Goal: Information Seeking & Learning: Learn about a topic

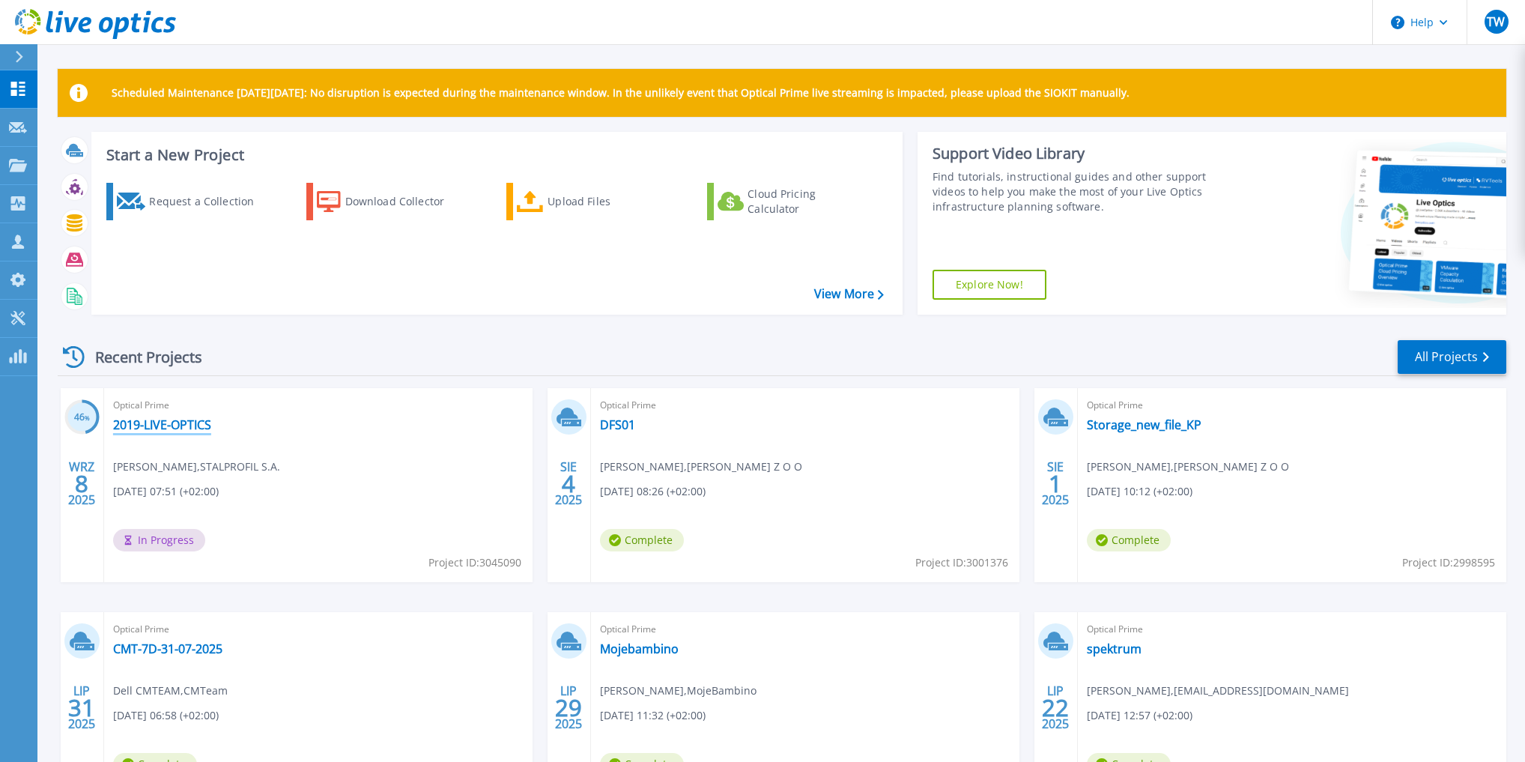
click at [153, 429] on link "2019-LIVE-OPTICS" at bounding box center [162, 424] width 98 height 15
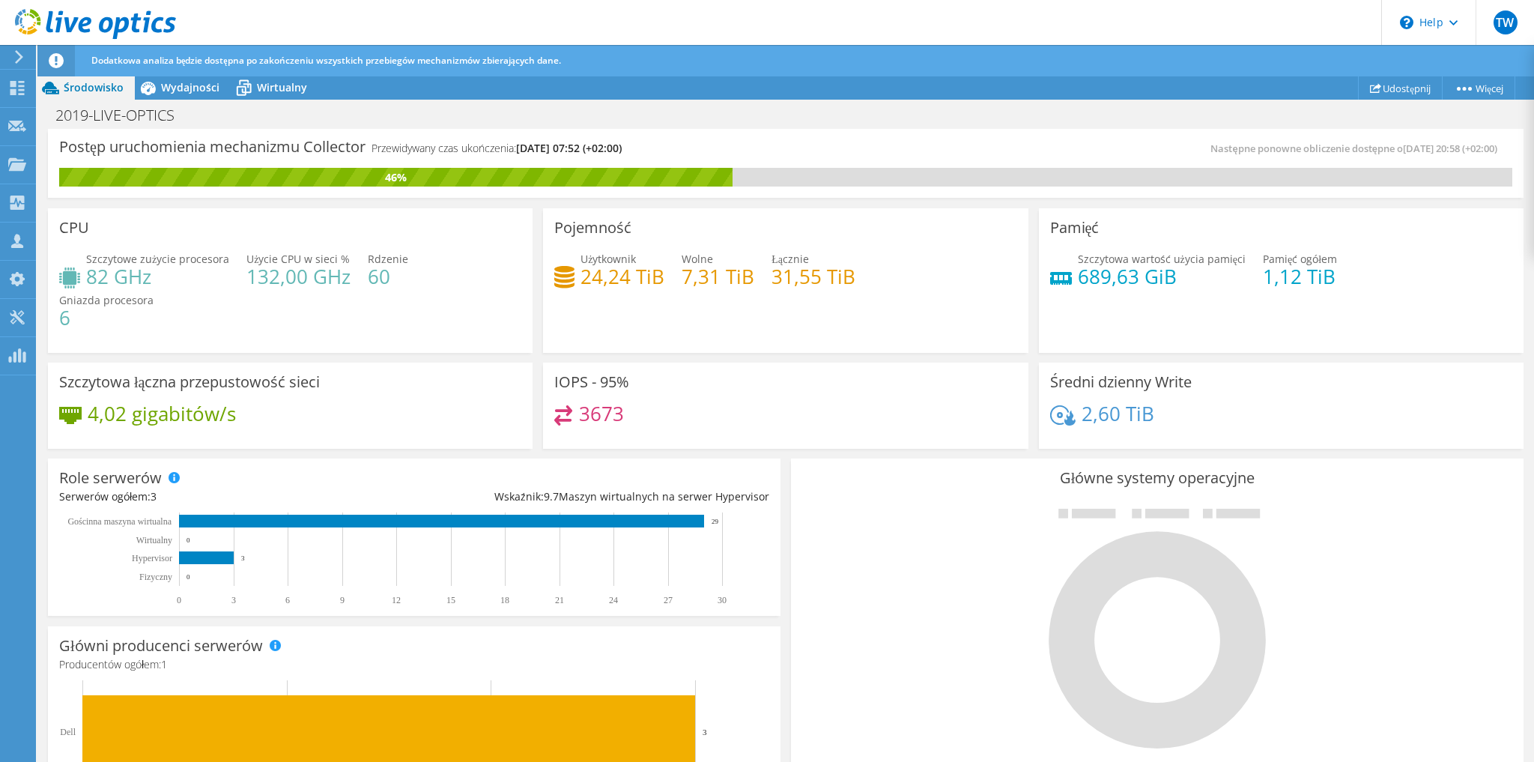
scroll to position [394, 0]
click at [174, 93] on span "Wydajności" at bounding box center [190, 87] width 58 height 14
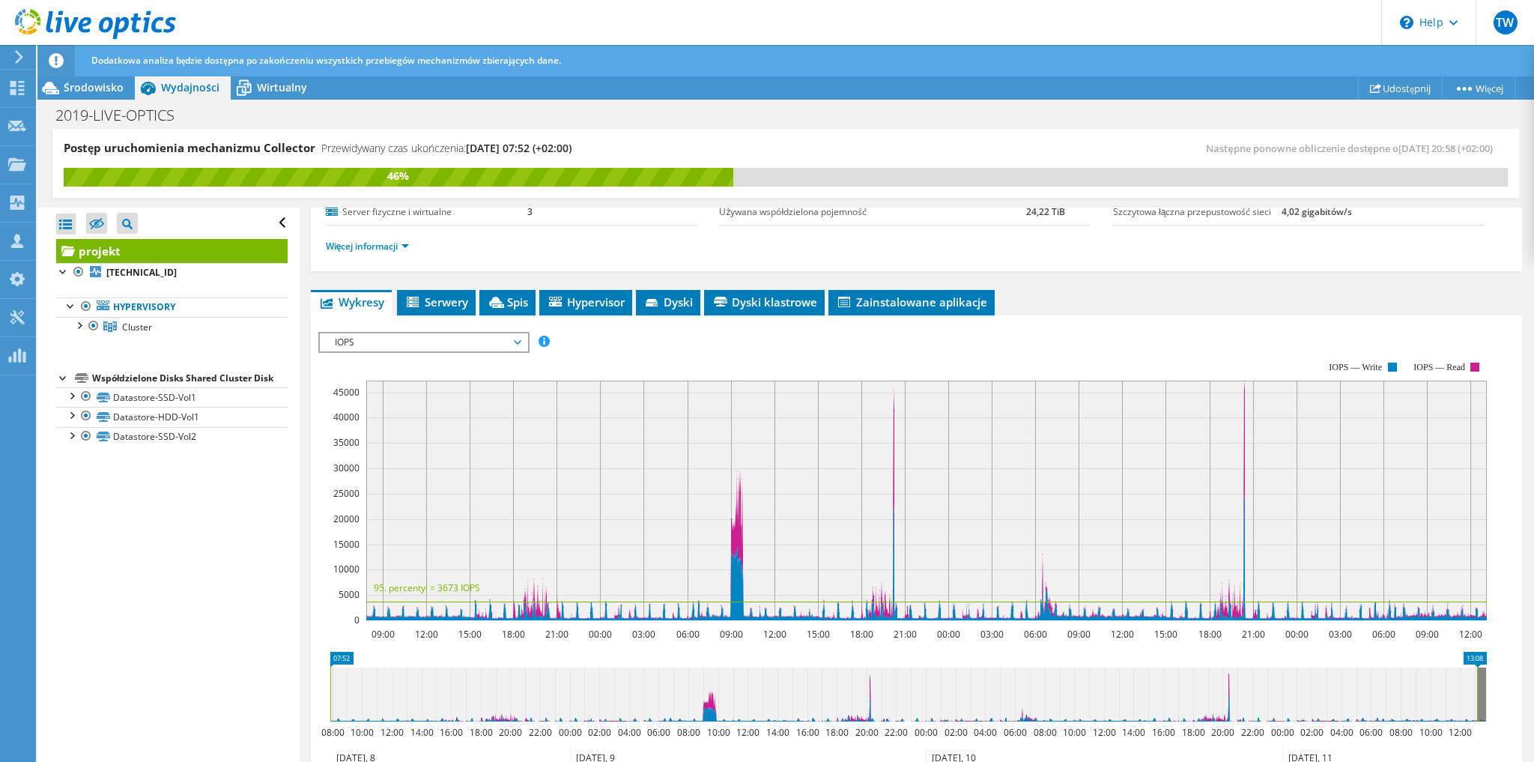
scroll to position [124, 0]
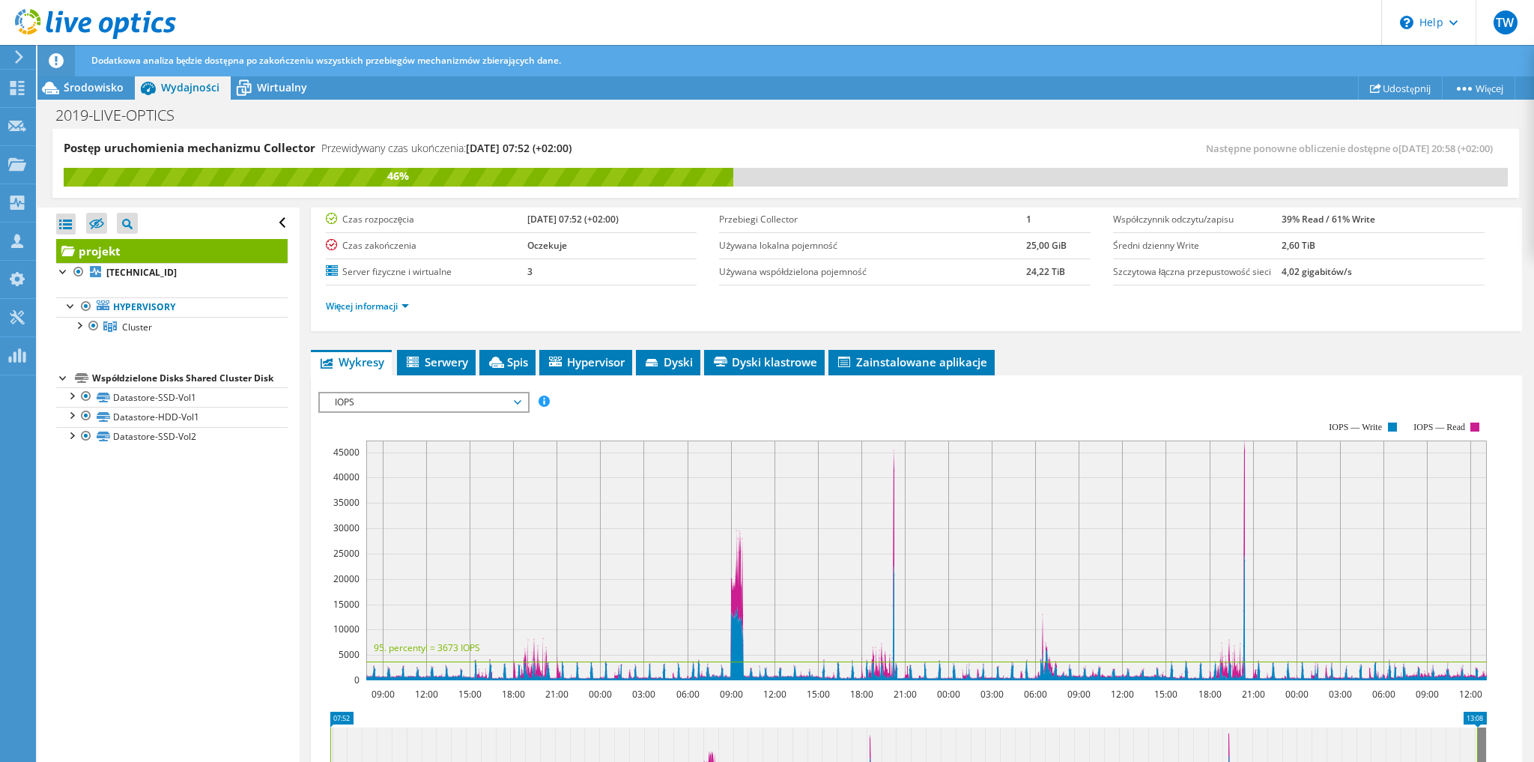
click at [402, 399] on span "IOPS" at bounding box center [423, 402] width 193 height 18
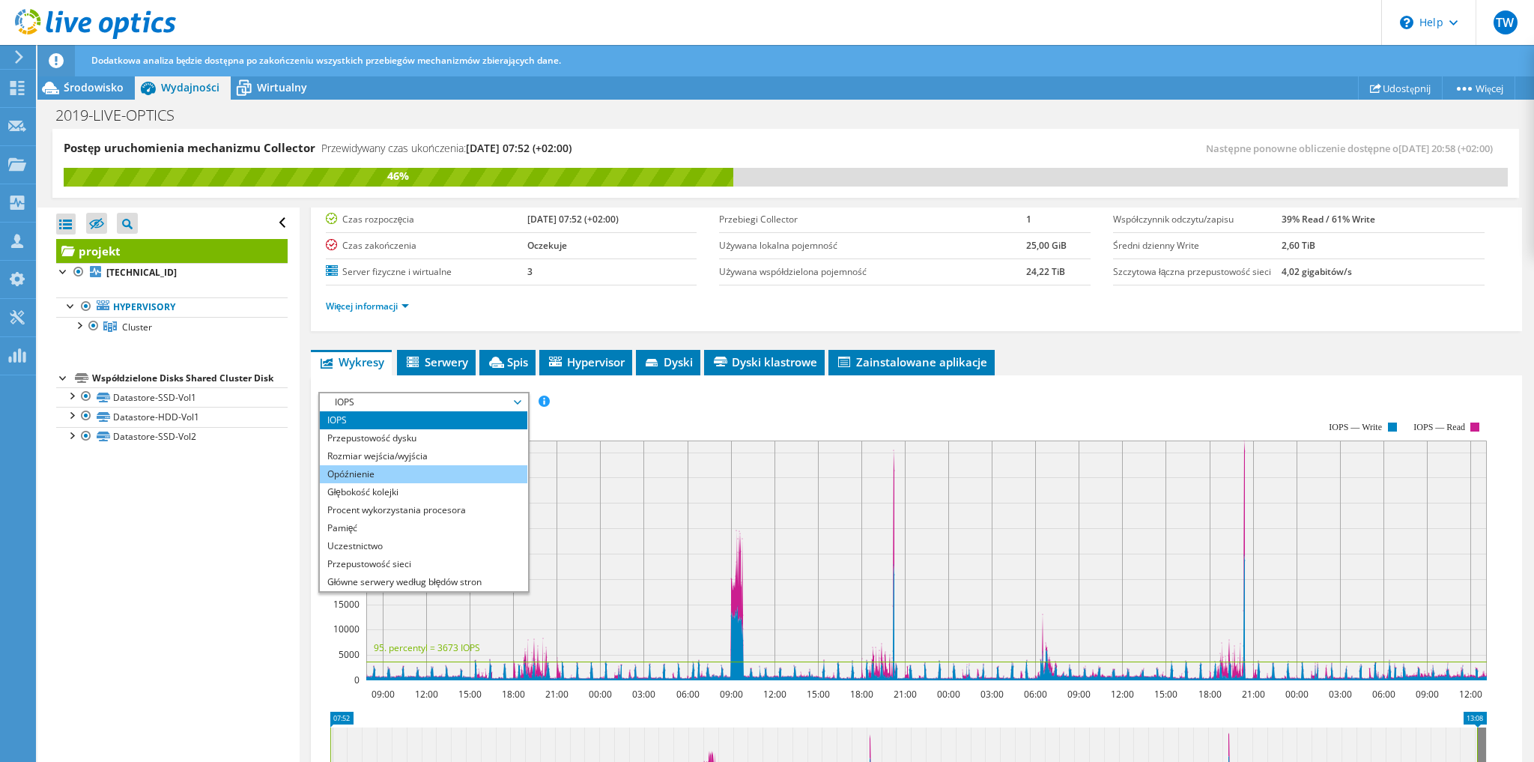
click at [391, 473] on li "Opóźnienie" at bounding box center [424, 474] width 208 height 18
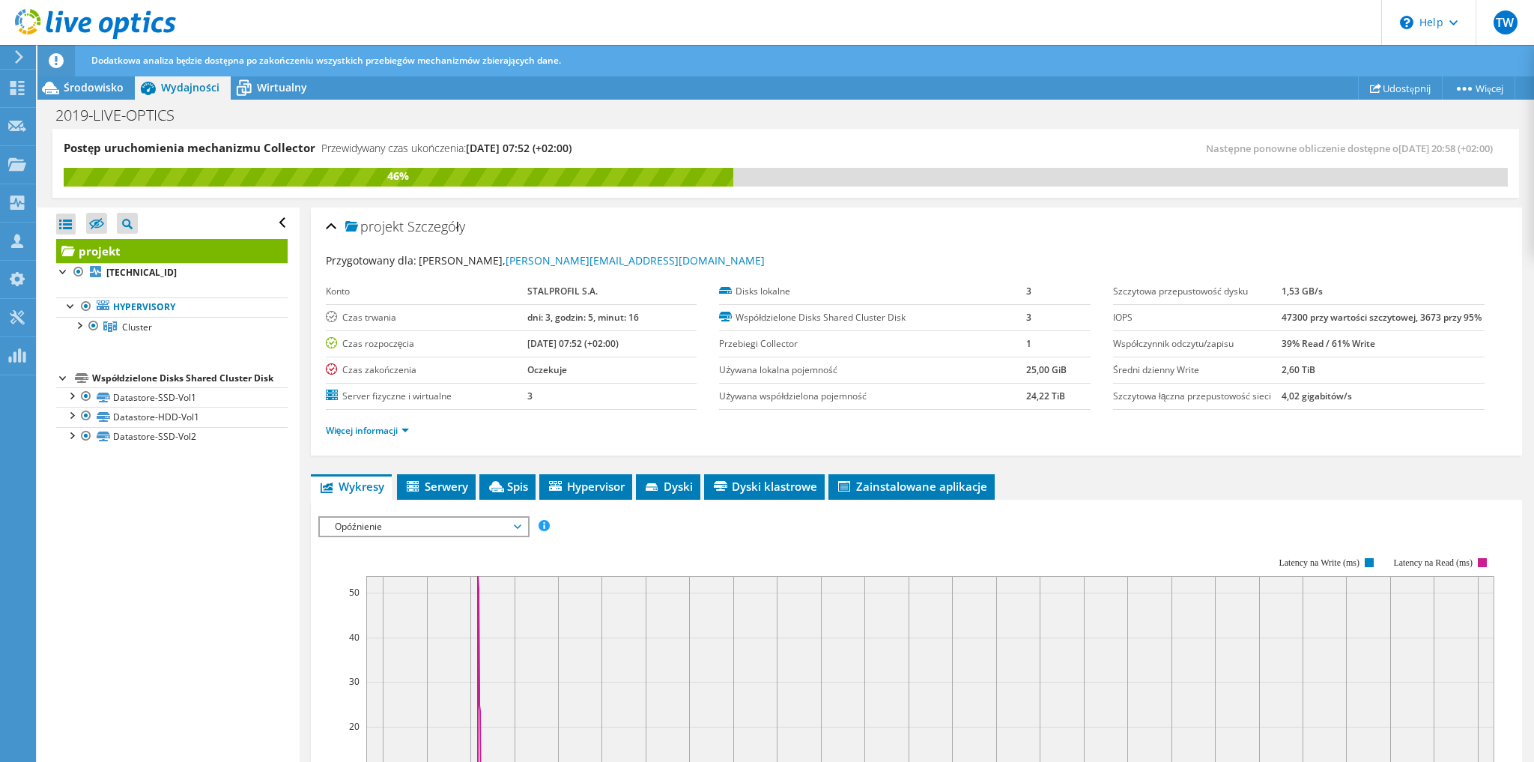
scroll to position [0, 0]
click at [428, 532] on span "Opóźnienie" at bounding box center [423, 527] width 193 height 18
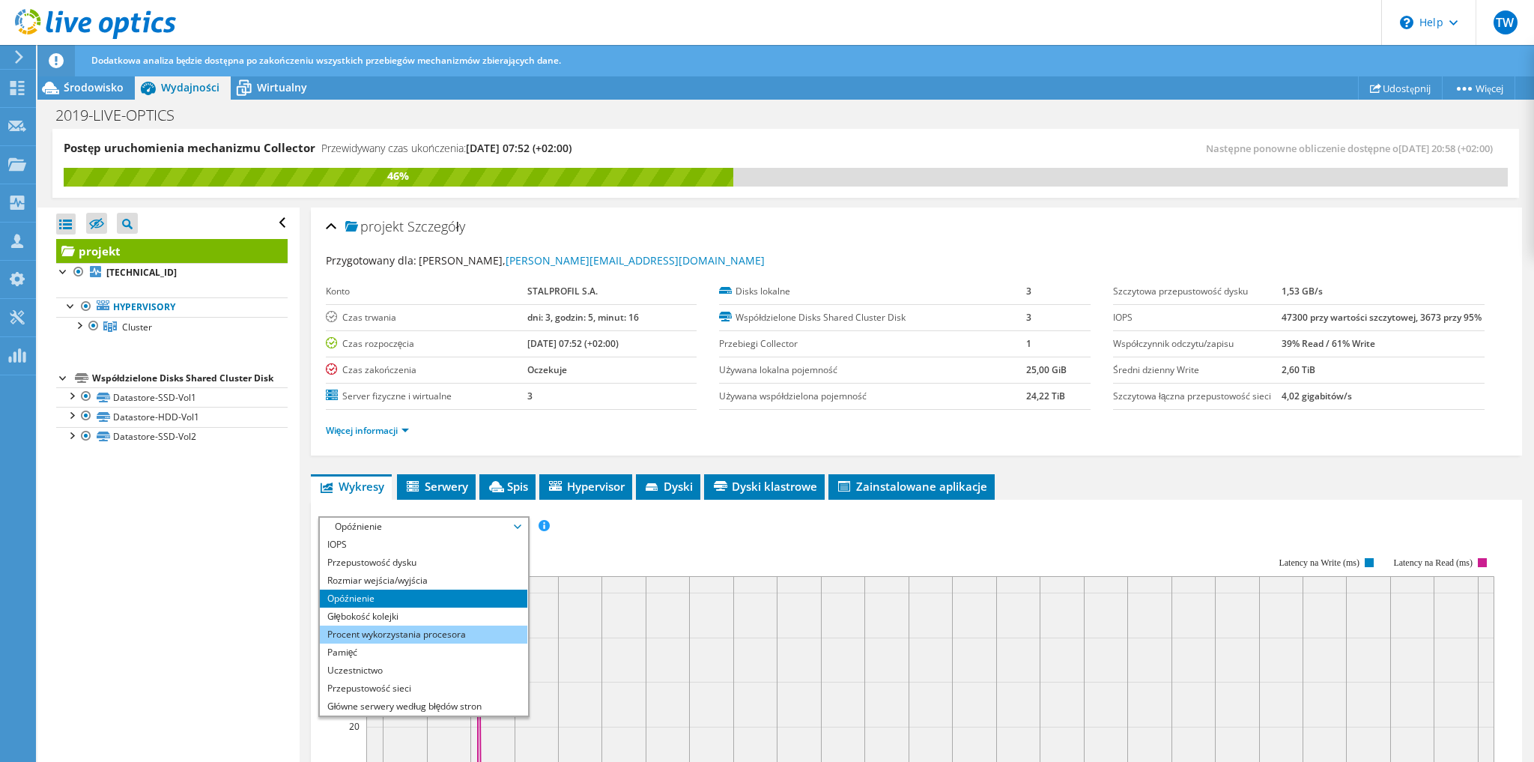
click at [384, 633] on li "Procent wykorzystania procesora" at bounding box center [424, 635] width 208 height 18
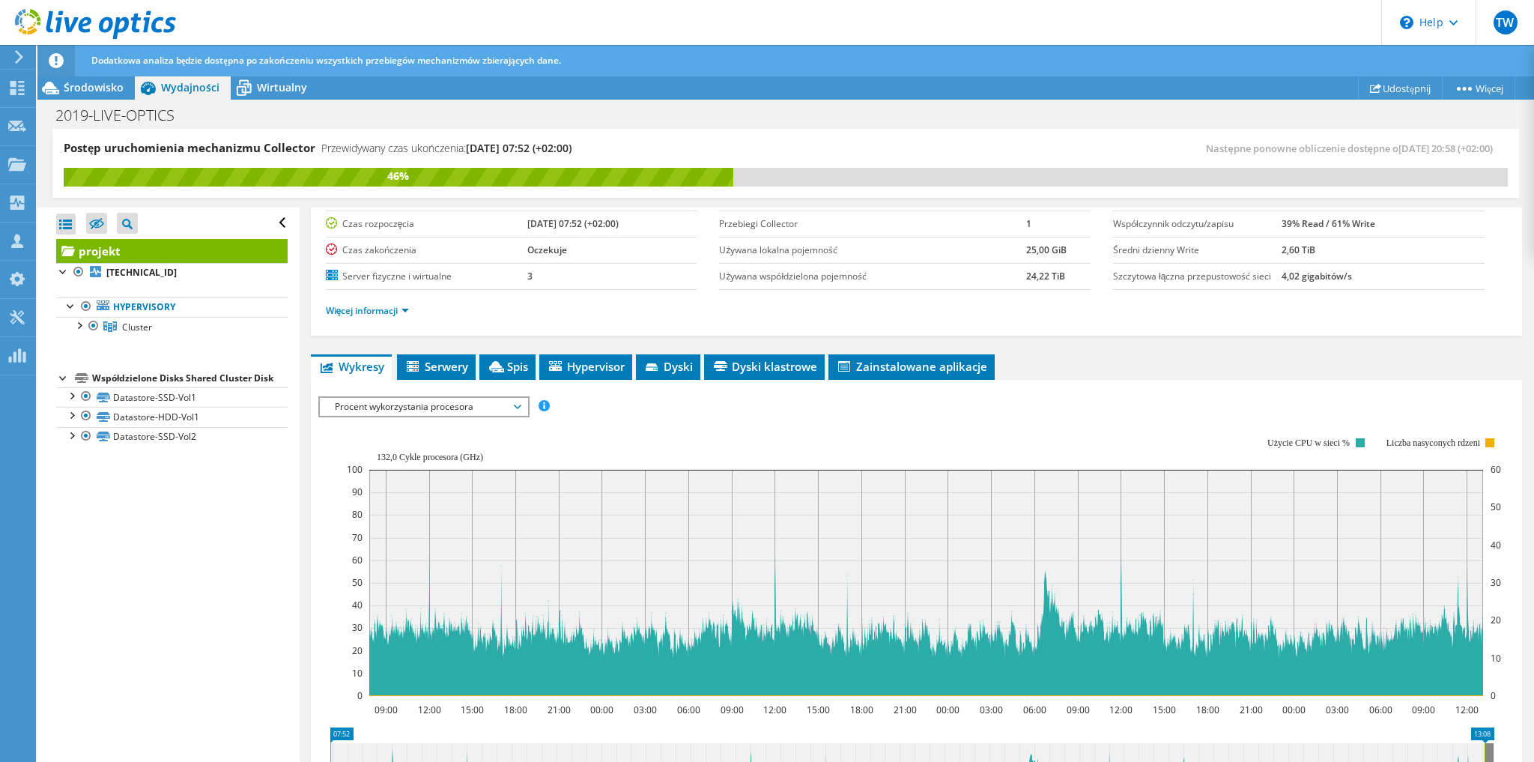
scroll to position [180, 0]
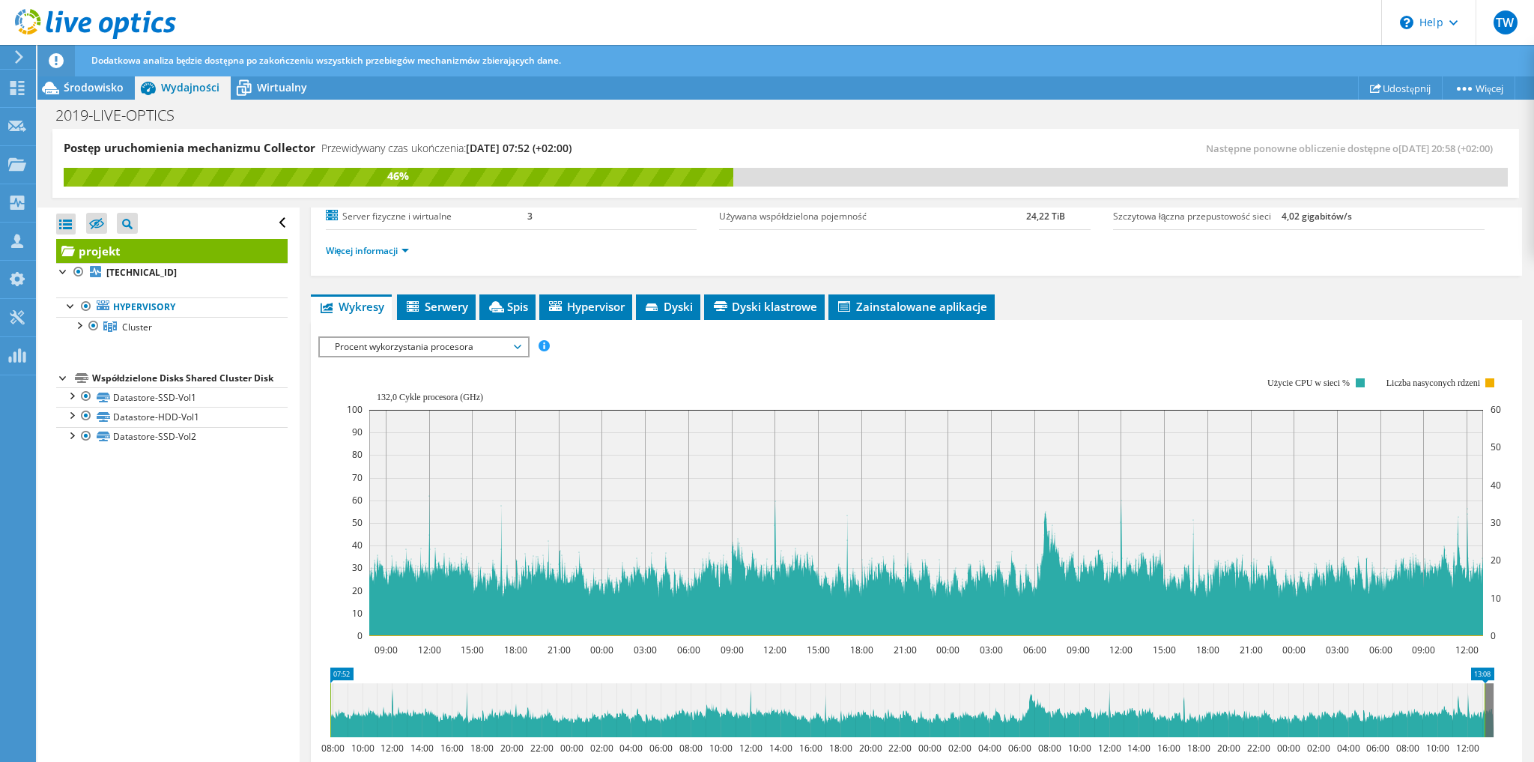
click at [471, 341] on span "Procent wykorzystania procesora" at bounding box center [423, 347] width 193 height 18
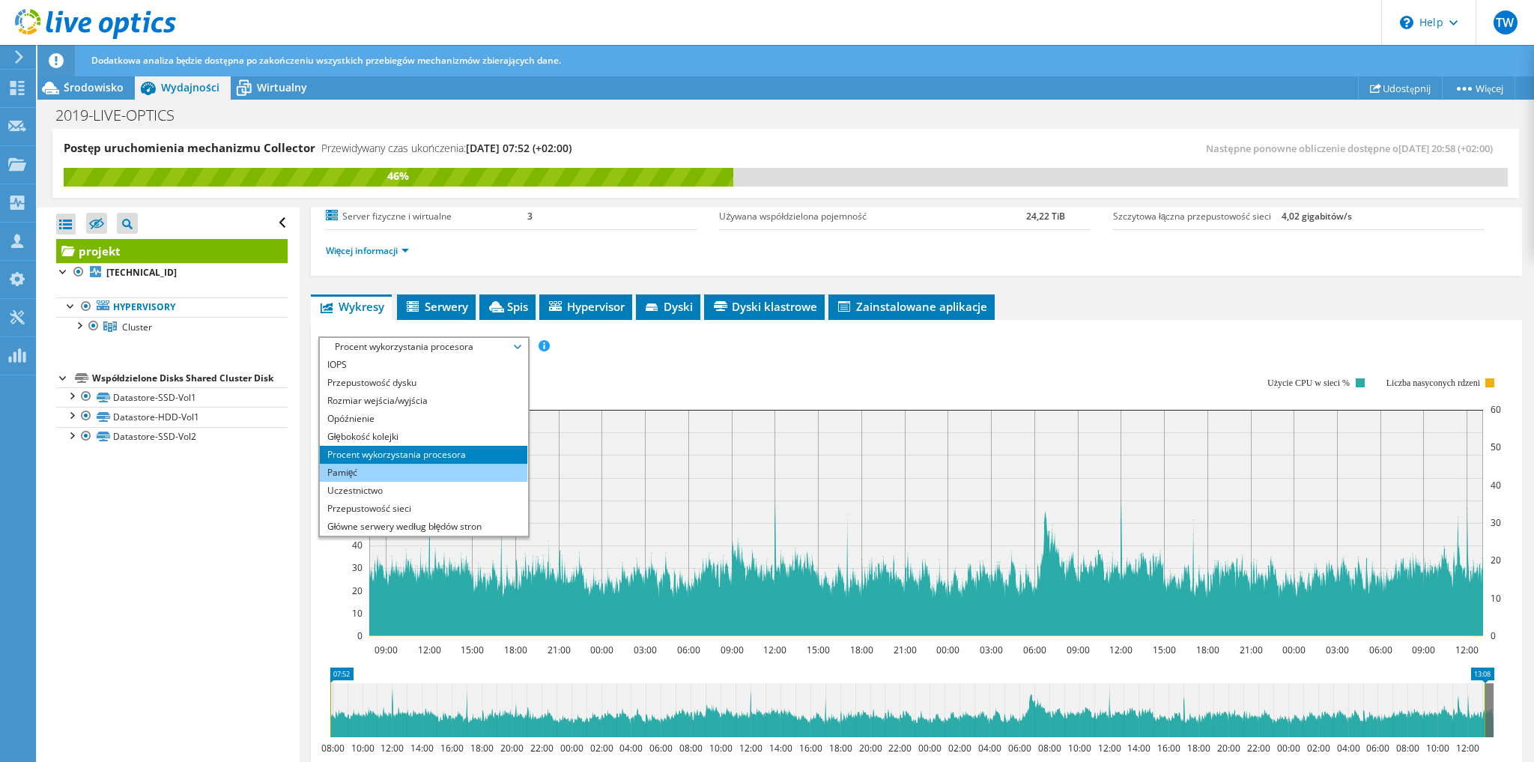
click at [421, 472] on li "Pamięć" at bounding box center [424, 473] width 208 height 18
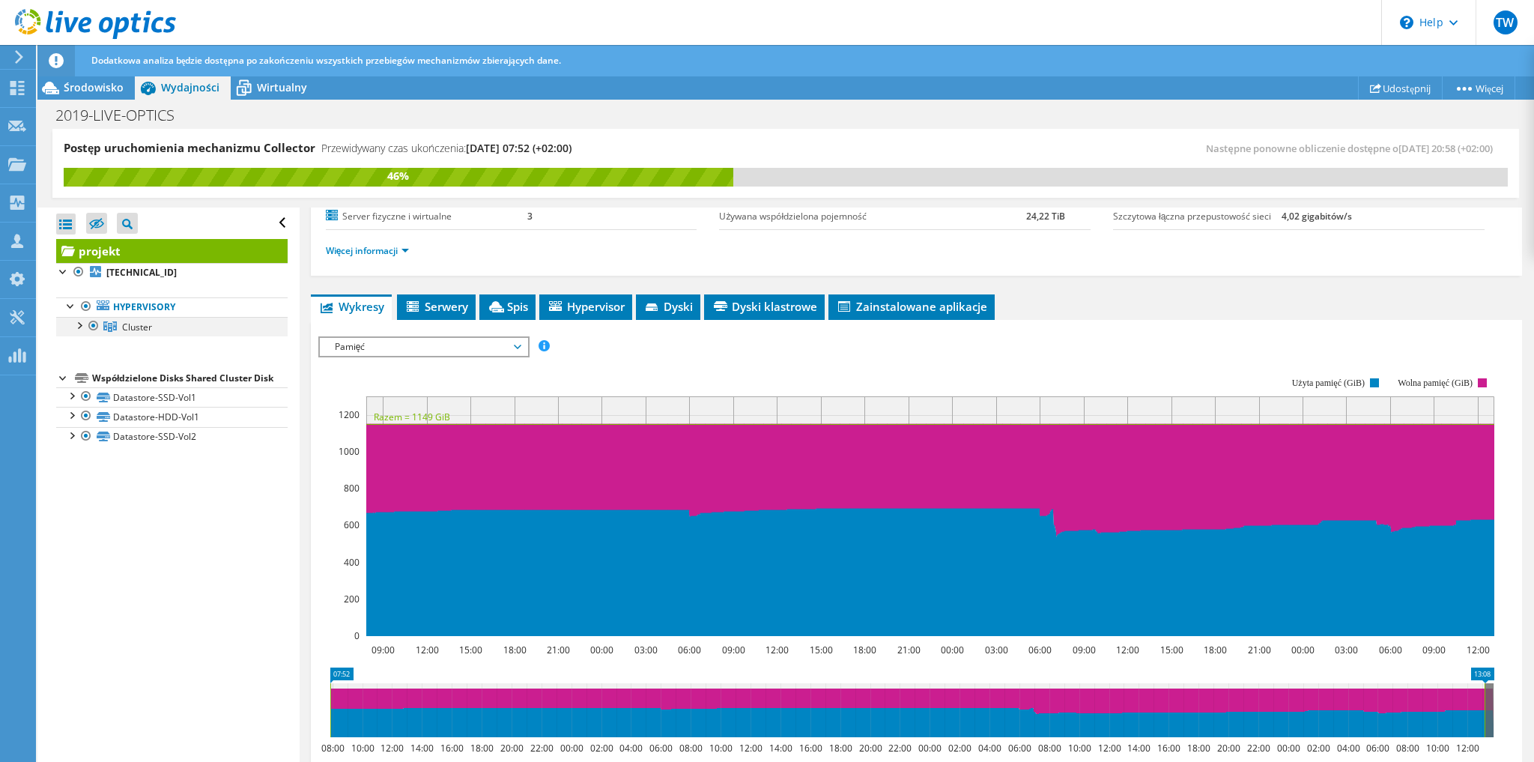
click at [79, 328] on div at bounding box center [78, 324] width 15 height 15
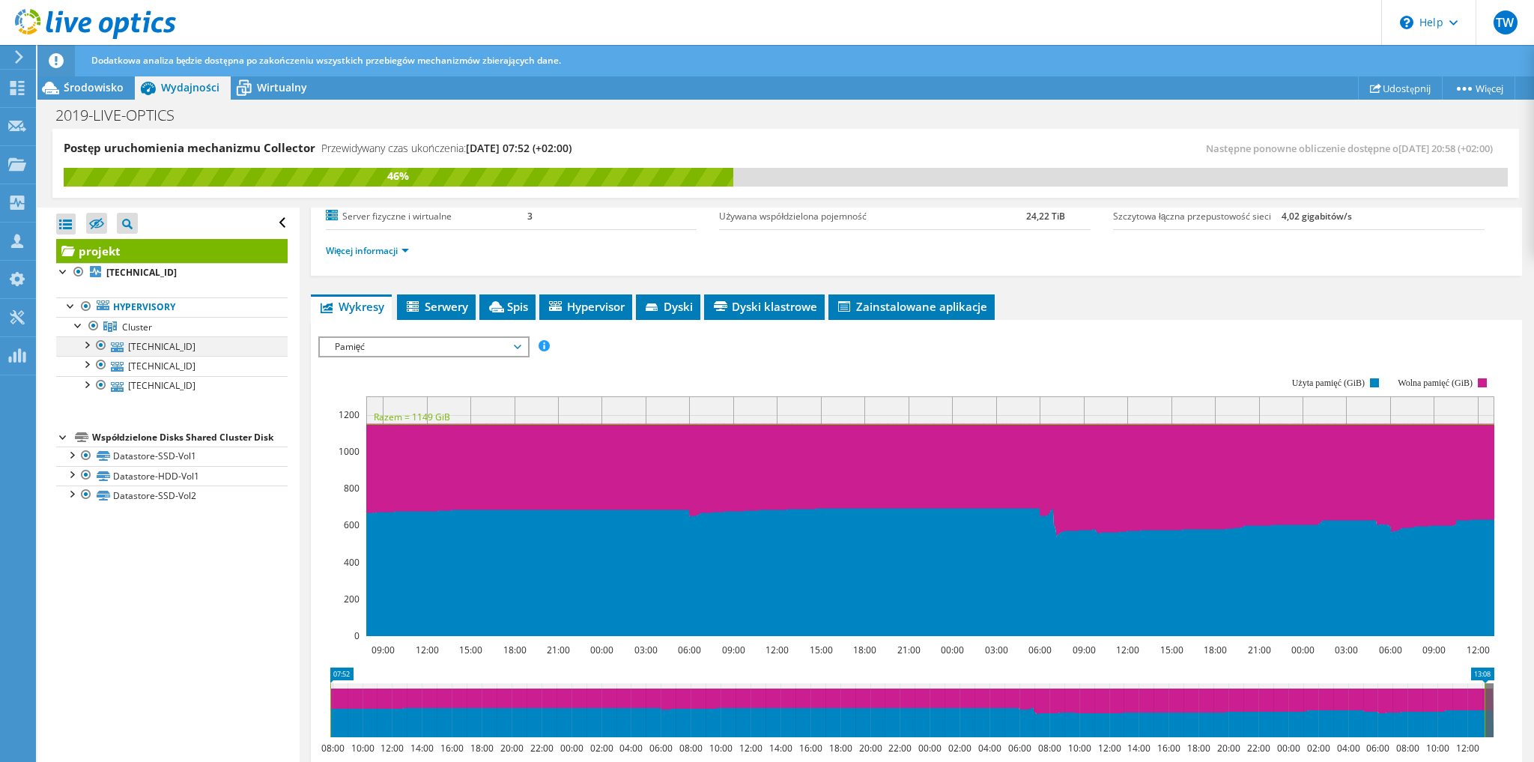
click at [91, 344] on div at bounding box center [86, 343] width 15 height 15
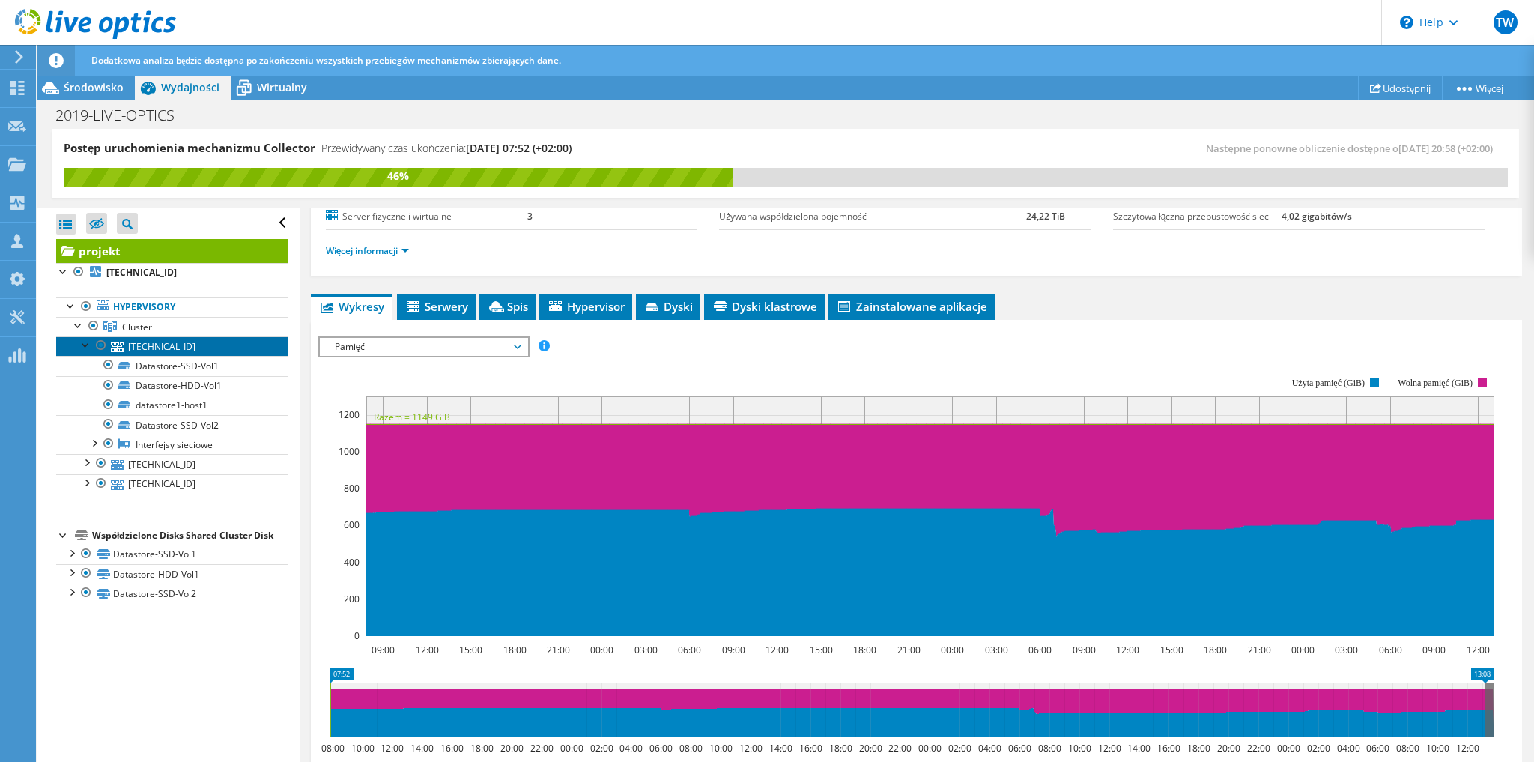
click at [169, 351] on link "[TECHNICAL_ID]" at bounding box center [172, 345] width 232 height 19
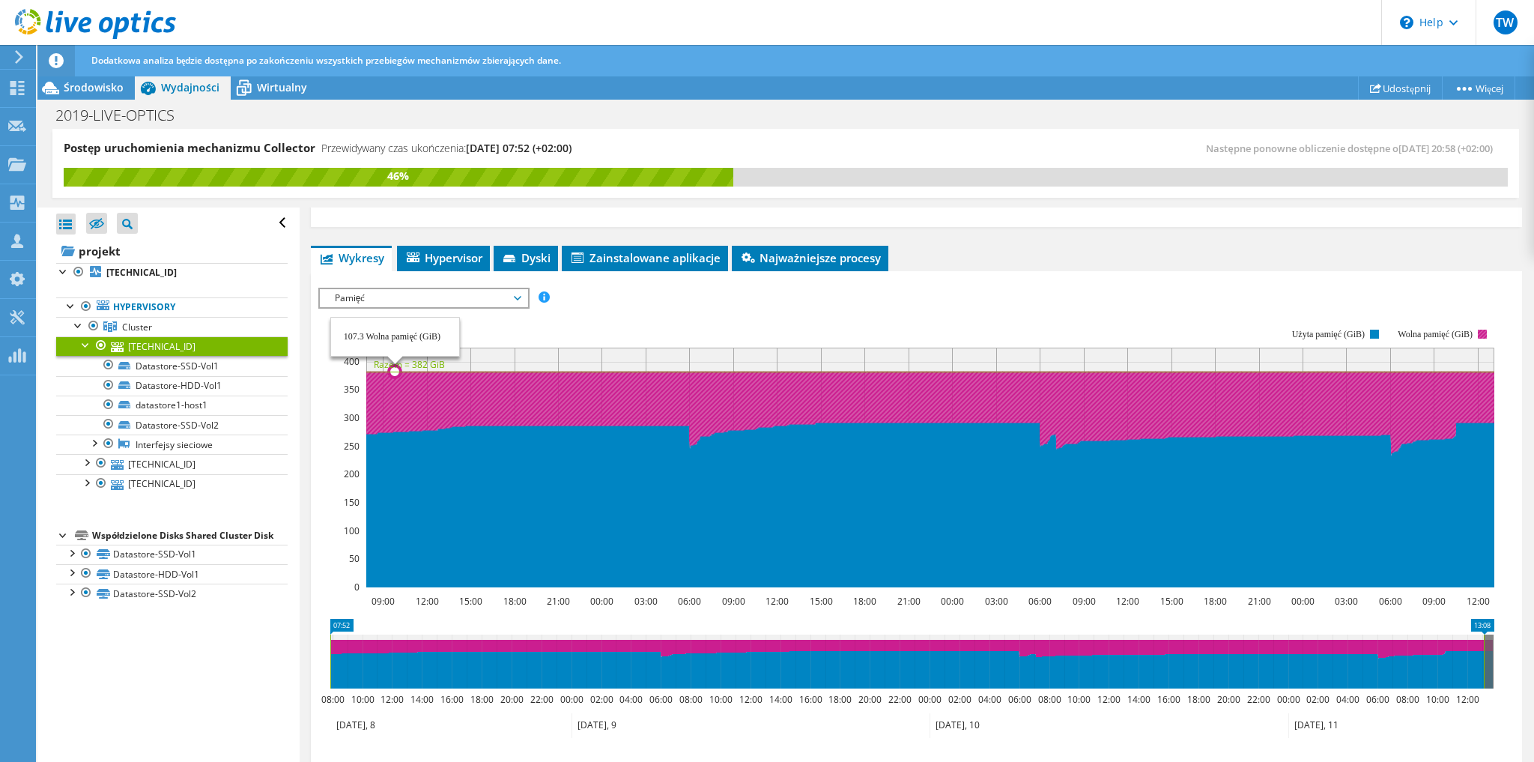
scroll to position [0, 0]
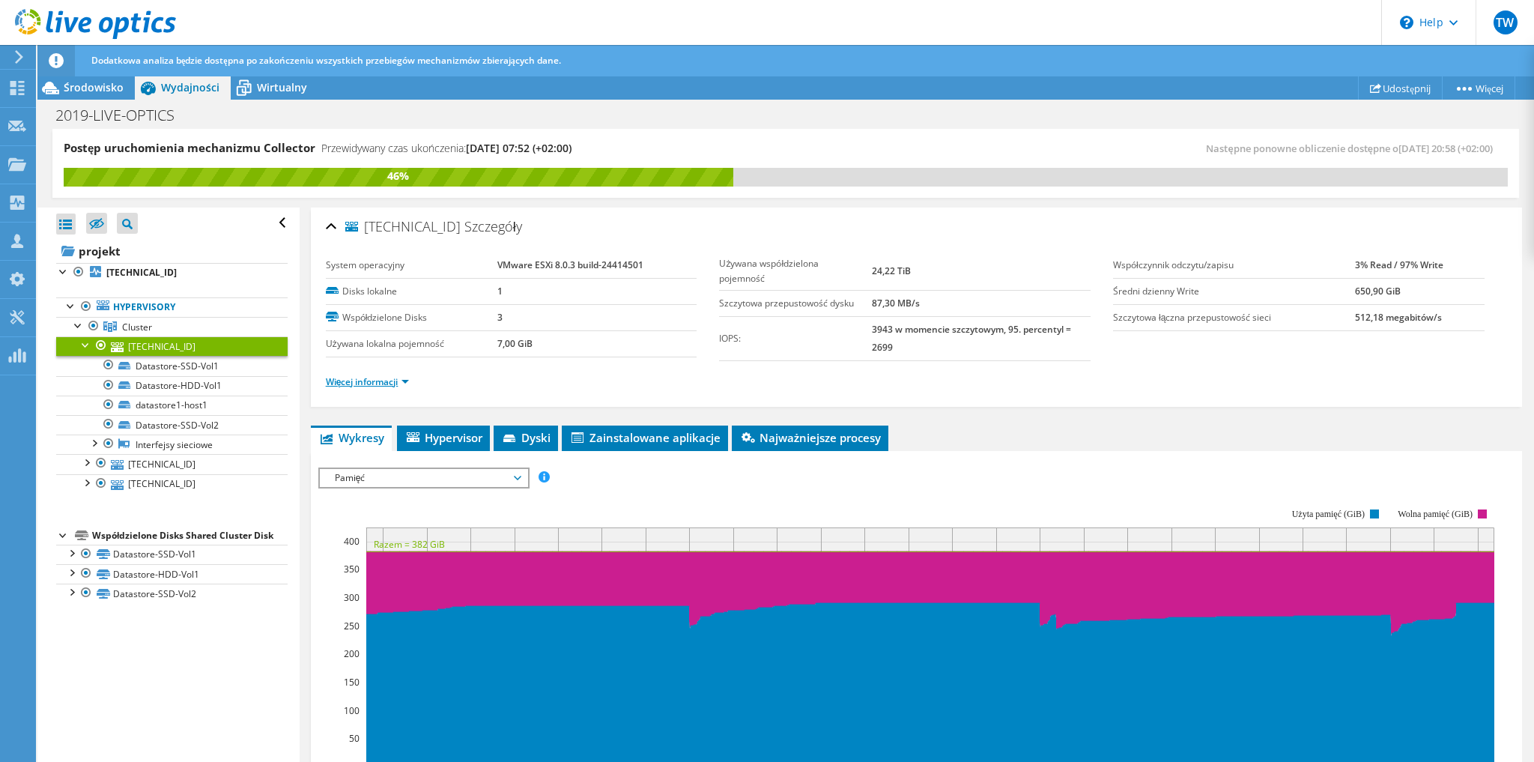
click at [369, 375] on link "Więcej informacji" at bounding box center [368, 381] width 84 height 13
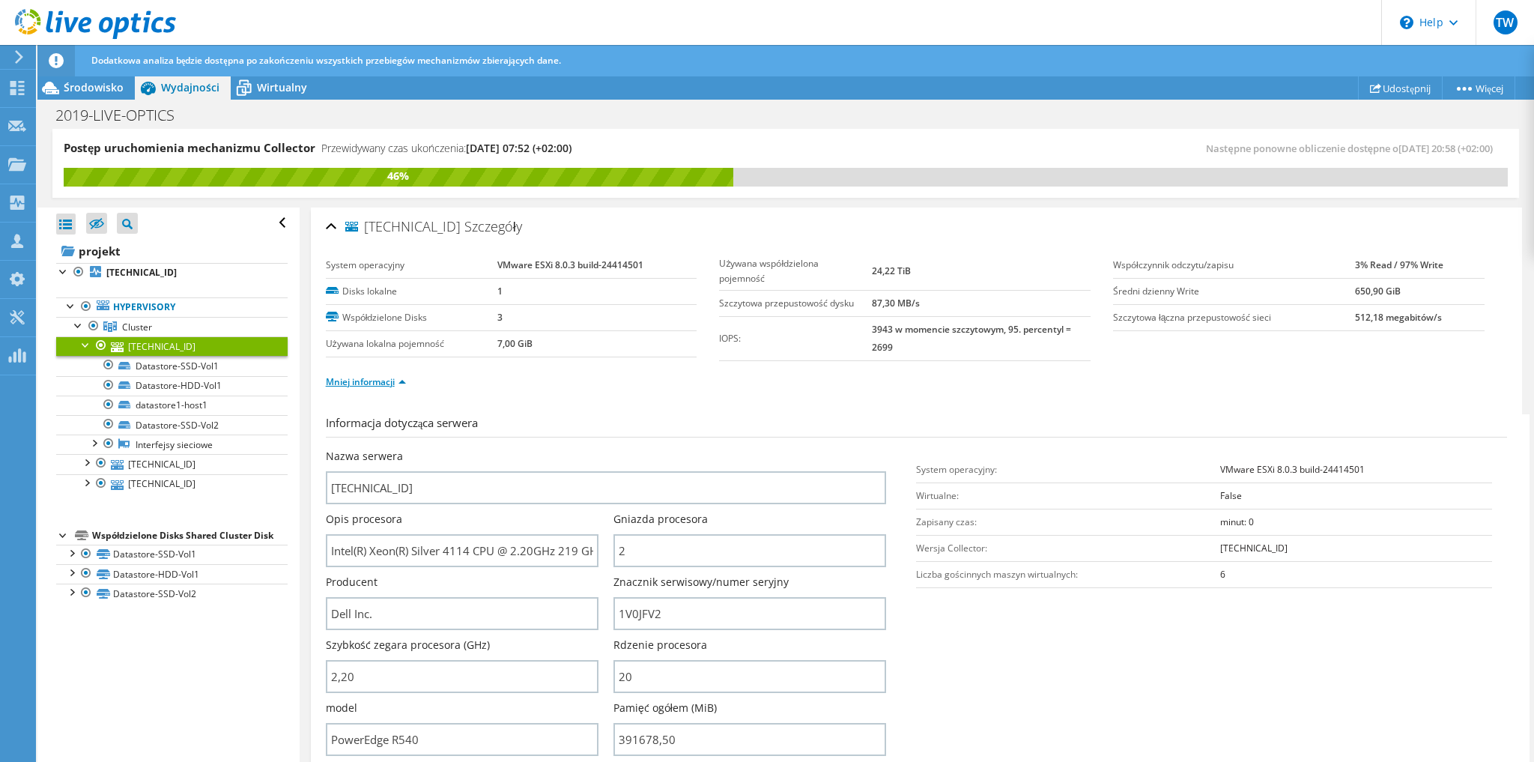
click at [352, 378] on link "Mniej informacji" at bounding box center [366, 381] width 80 height 13
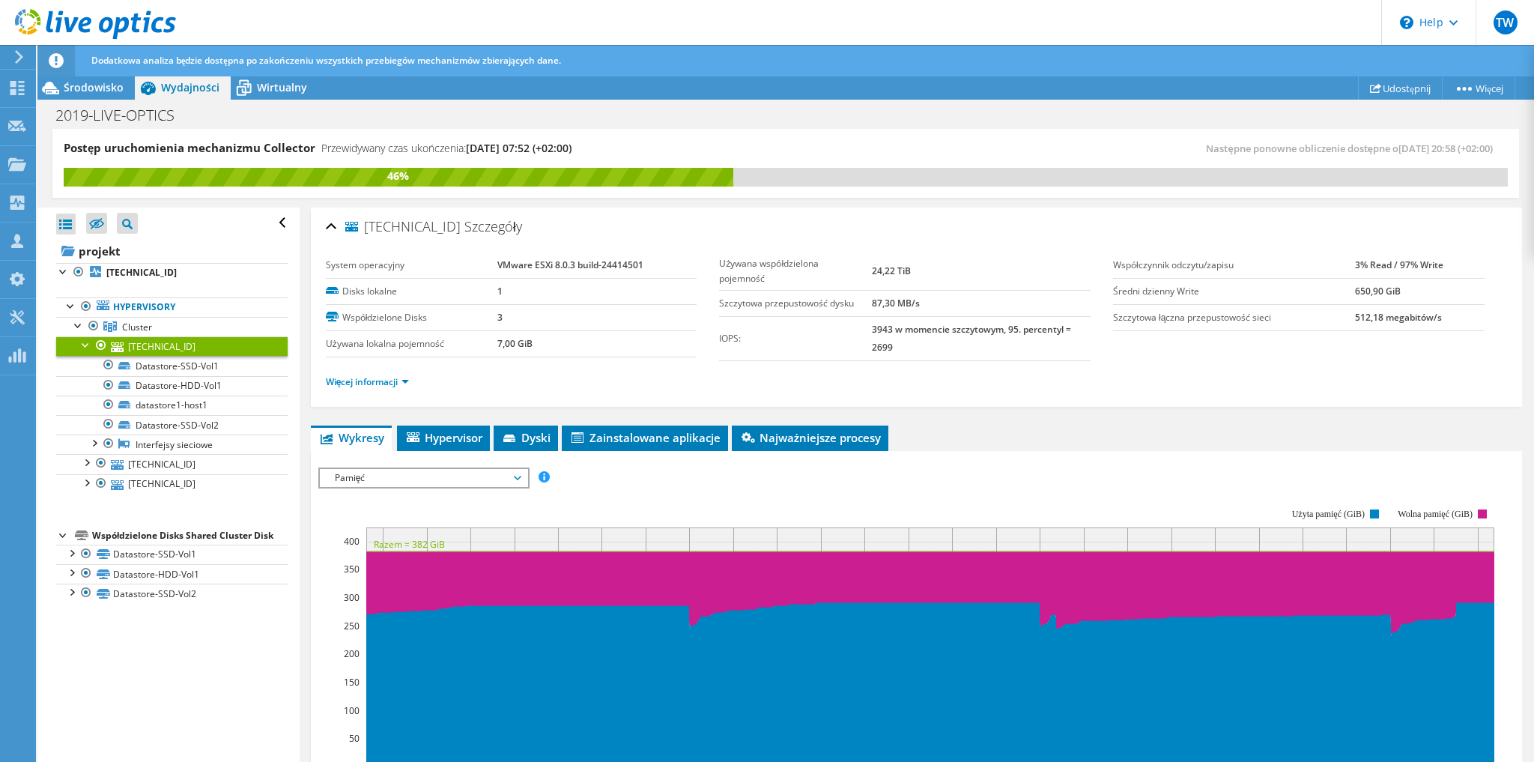
click at [85, 345] on div at bounding box center [86, 343] width 15 height 15
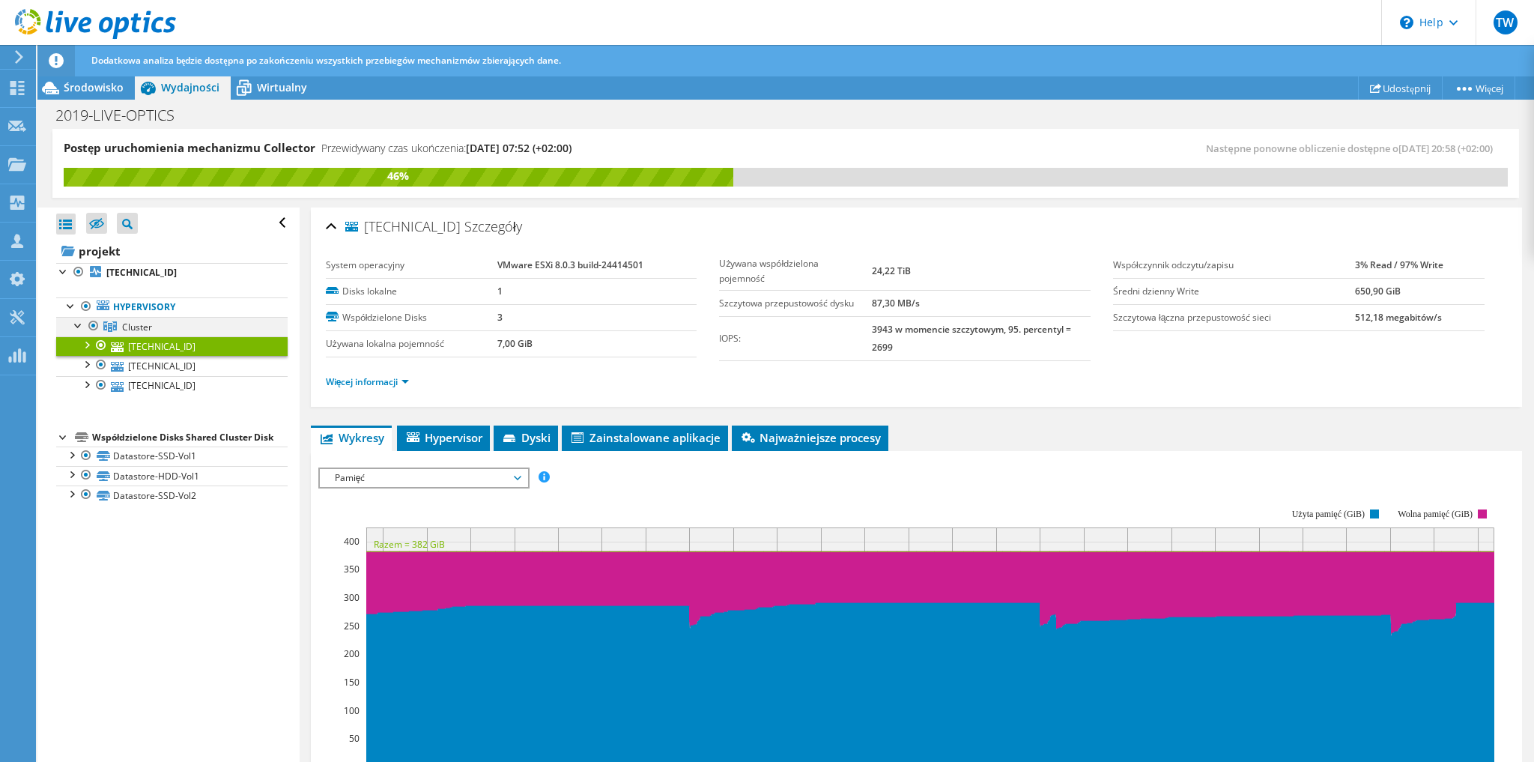
click at [75, 324] on div at bounding box center [78, 324] width 15 height 15
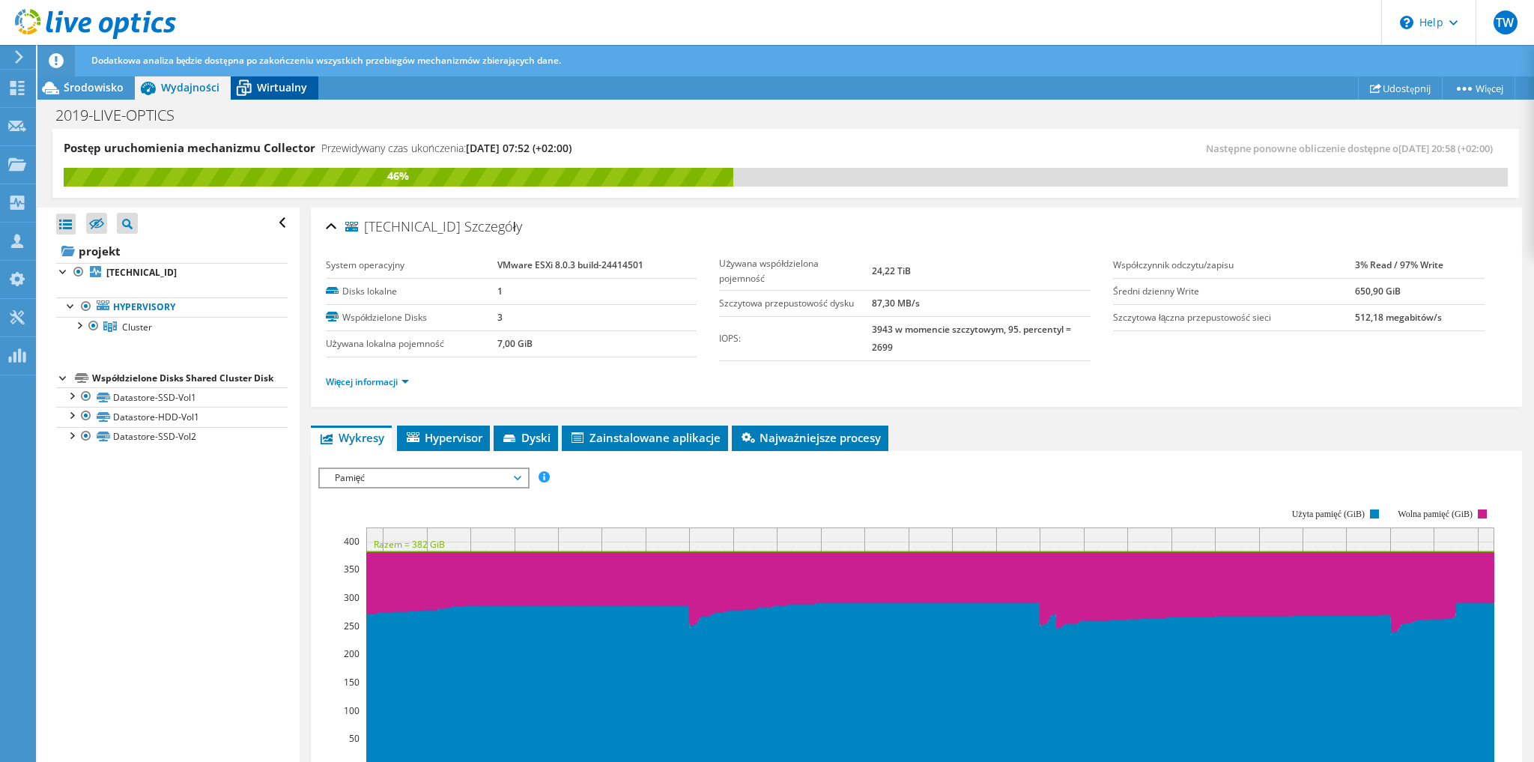
click at [281, 88] on span "Wirtualny" at bounding box center [282, 87] width 50 height 14
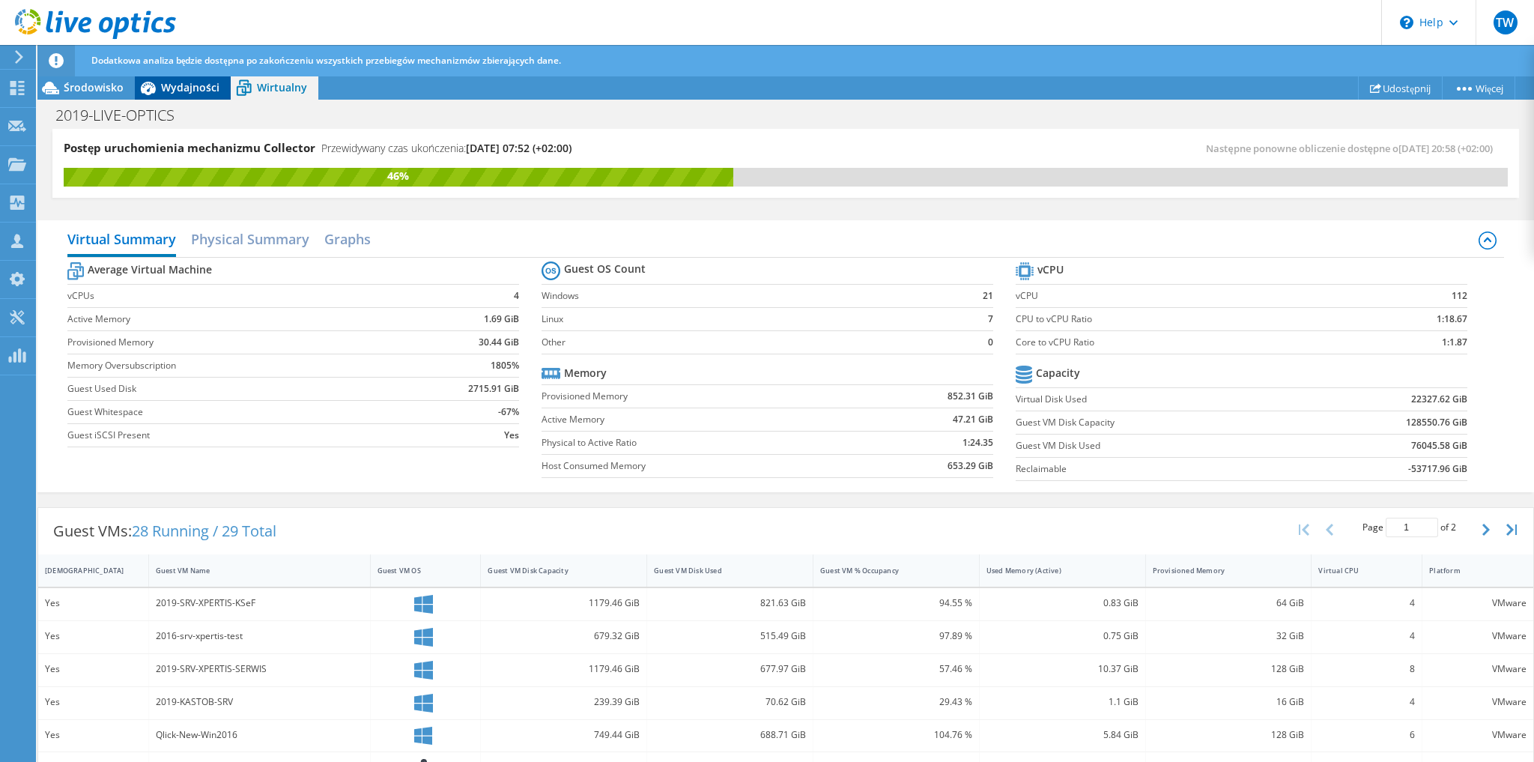
click at [189, 91] on span "Wydajności" at bounding box center [190, 87] width 58 height 14
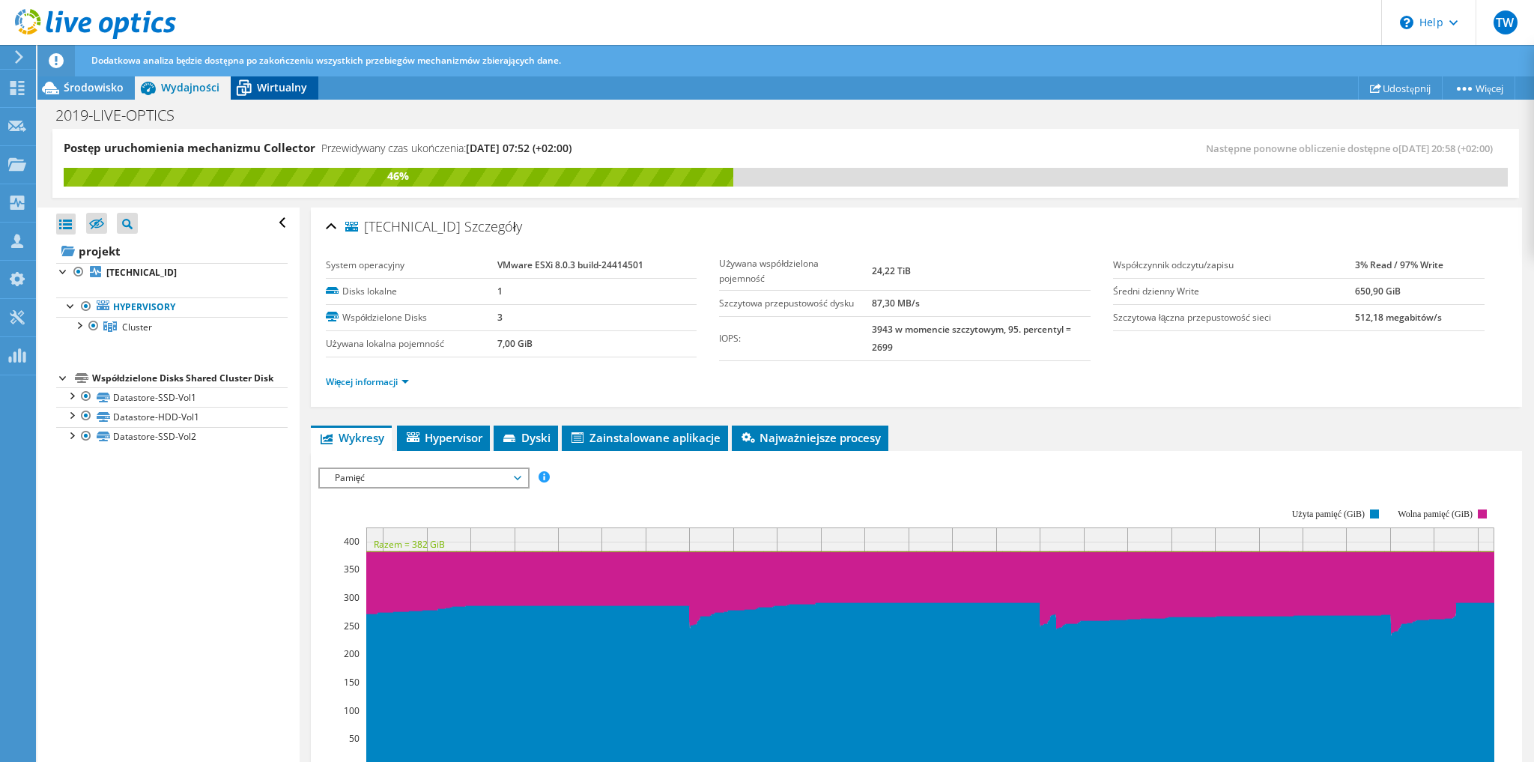
click at [268, 92] on span "Wirtualny" at bounding box center [282, 87] width 50 height 14
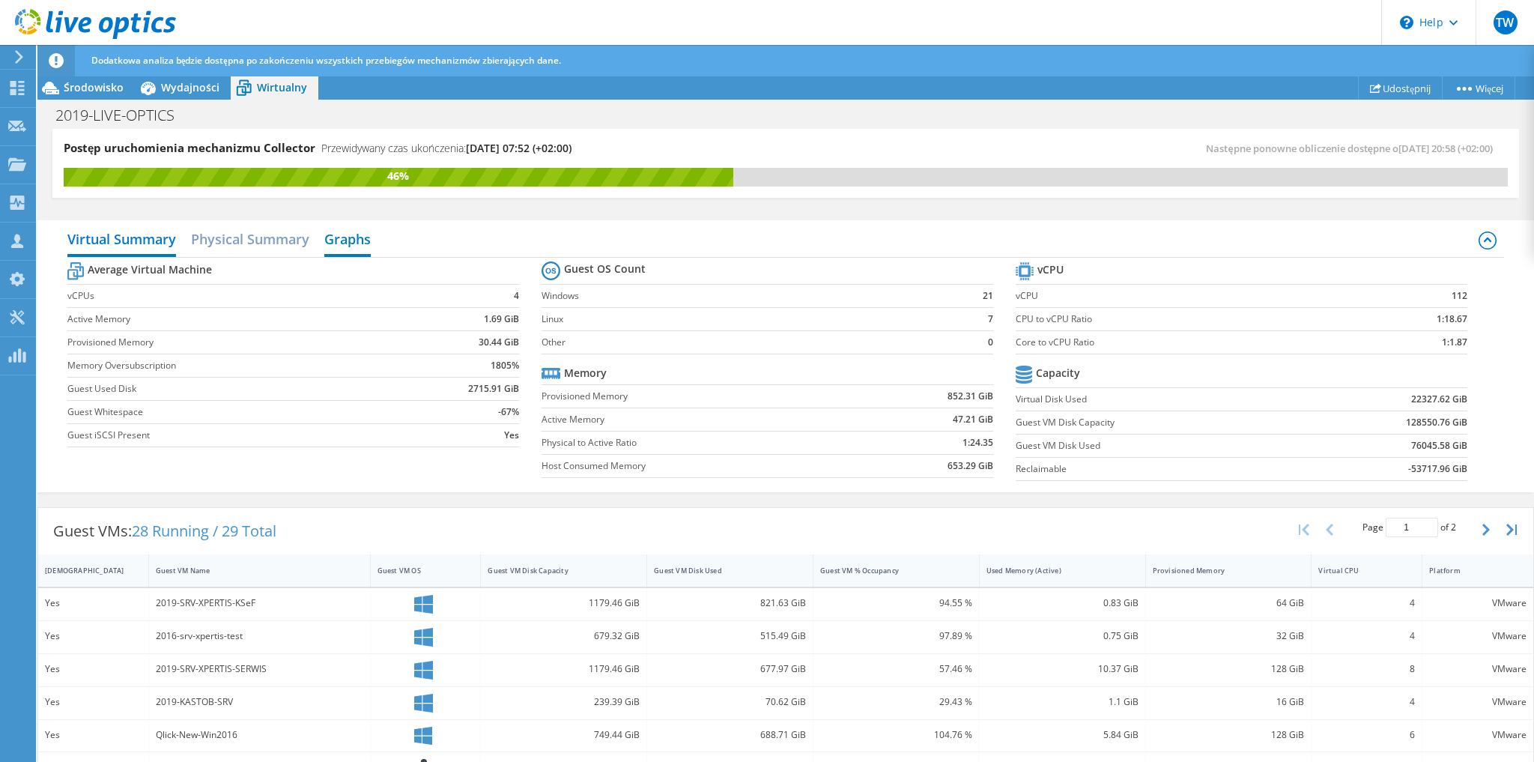
click at [360, 240] on h2 "Graphs" at bounding box center [347, 240] width 46 height 33
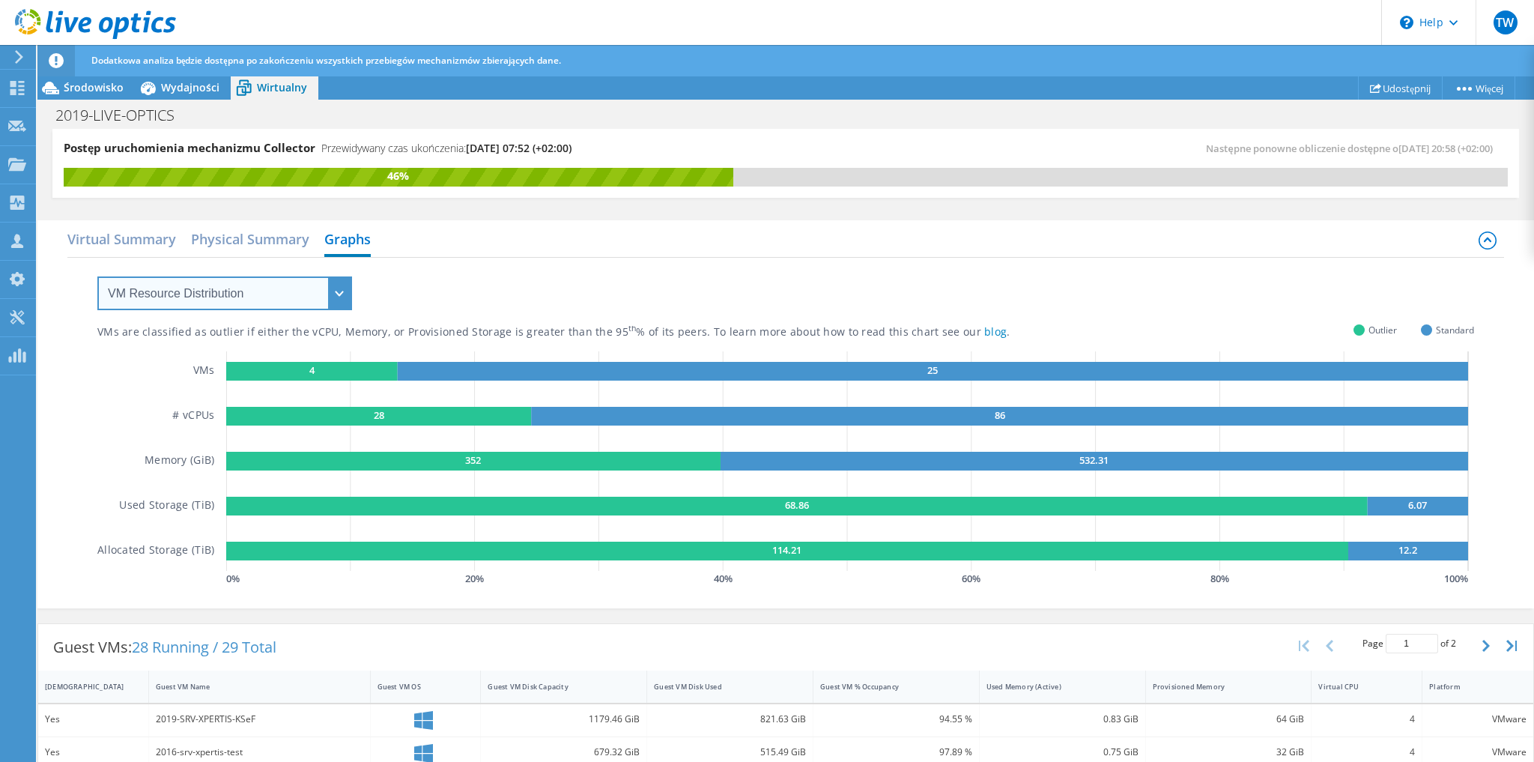
click at [312, 300] on select "VM Resource Distribution Provisioning Contrast Over Provisioning" at bounding box center [224, 293] width 255 height 34
select select "Over Provisioning"
click at [97, 276] on select "VM Resource Distribution Provisioning Contrast Over Provisioning" at bounding box center [224, 293] width 255 height 34
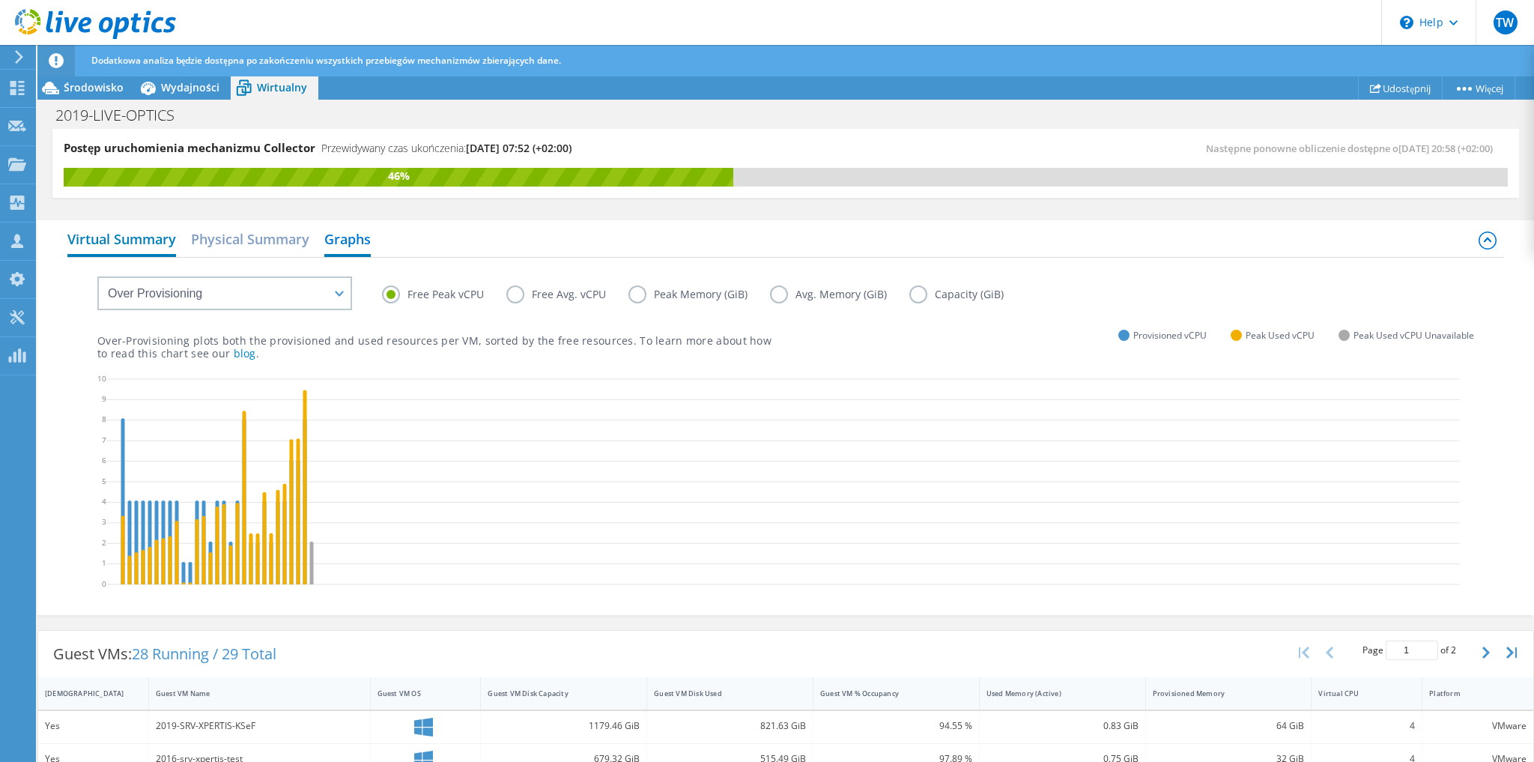
click at [132, 246] on h2 "Virtual Summary" at bounding box center [121, 240] width 109 height 33
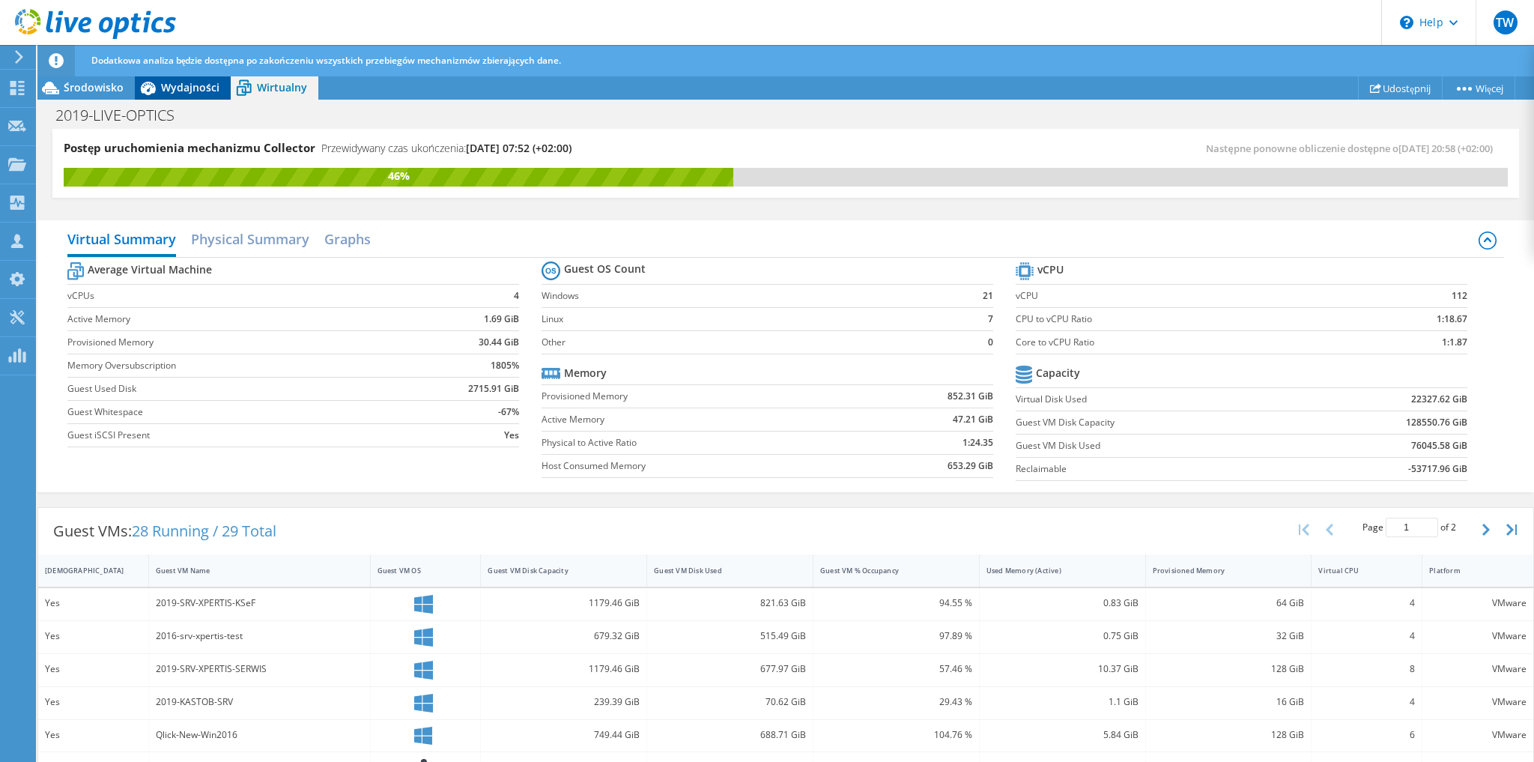
click at [189, 83] on span "Wydajności" at bounding box center [190, 87] width 58 height 14
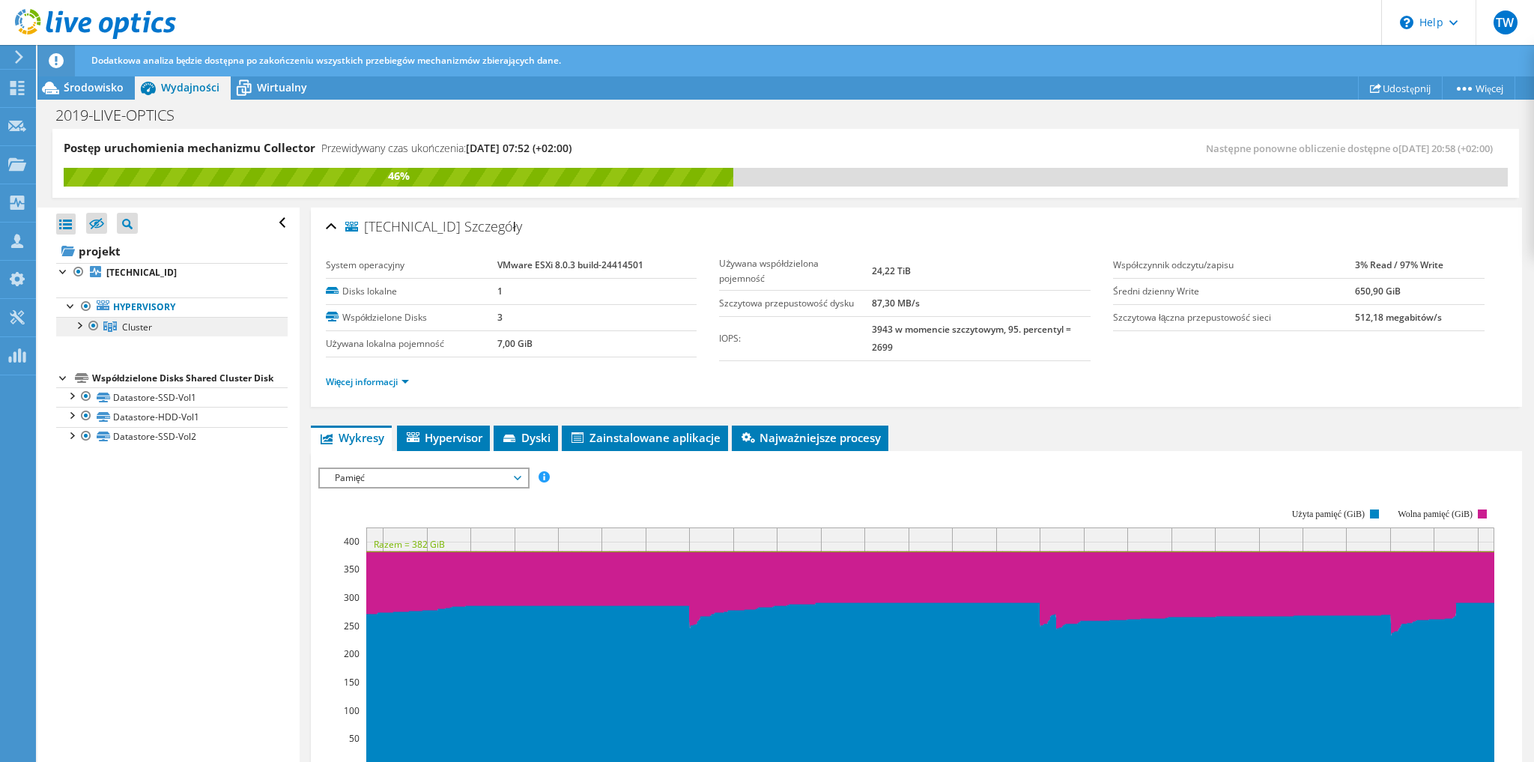
click at [162, 331] on link "Cluster" at bounding box center [172, 326] width 232 height 19
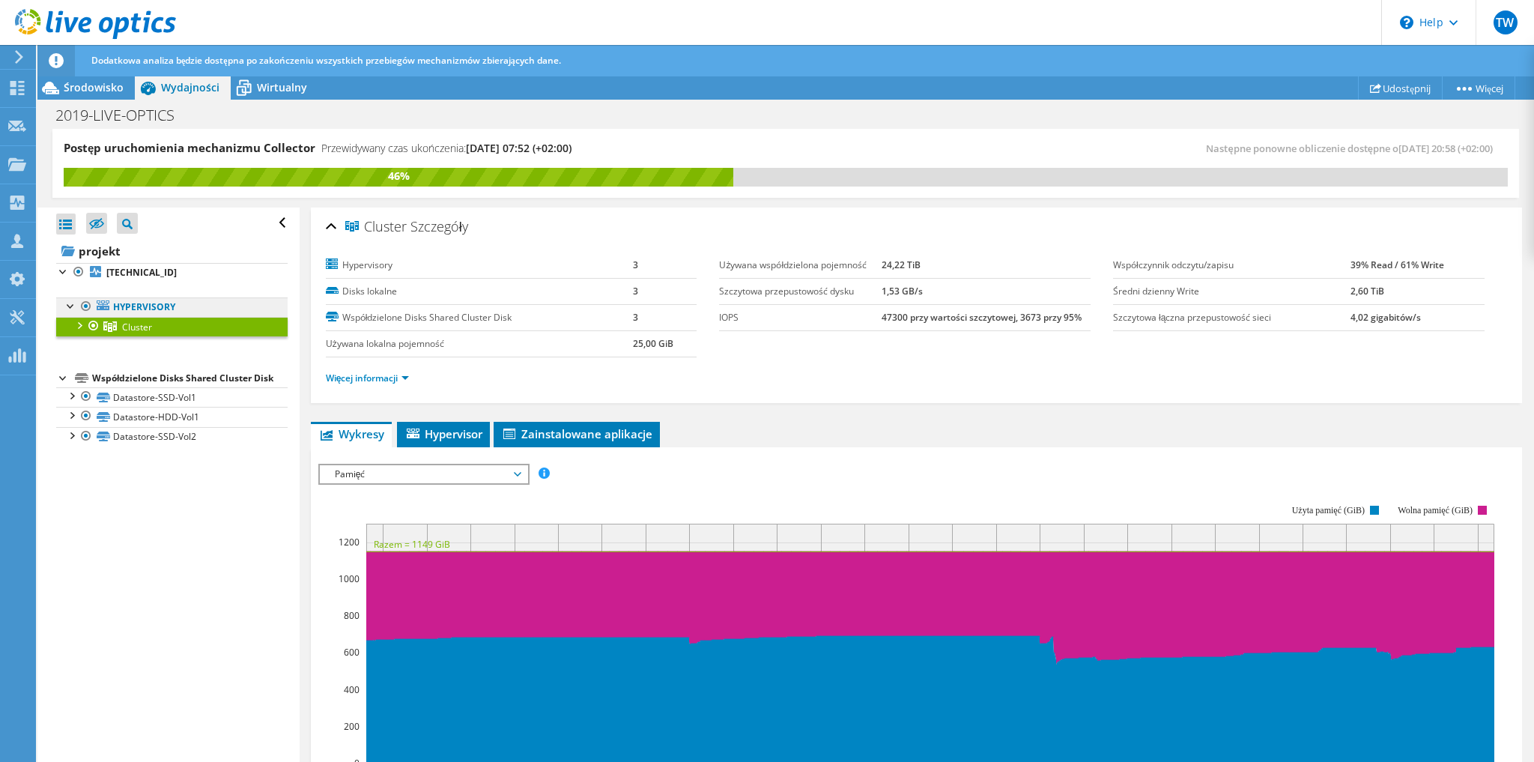
click at [175, 306] on link "Hypervisory" at bounding box center [172, 306] width 232 height 19
click at [77, 325] on div at bounding box center [78, 324] width 15 height 15
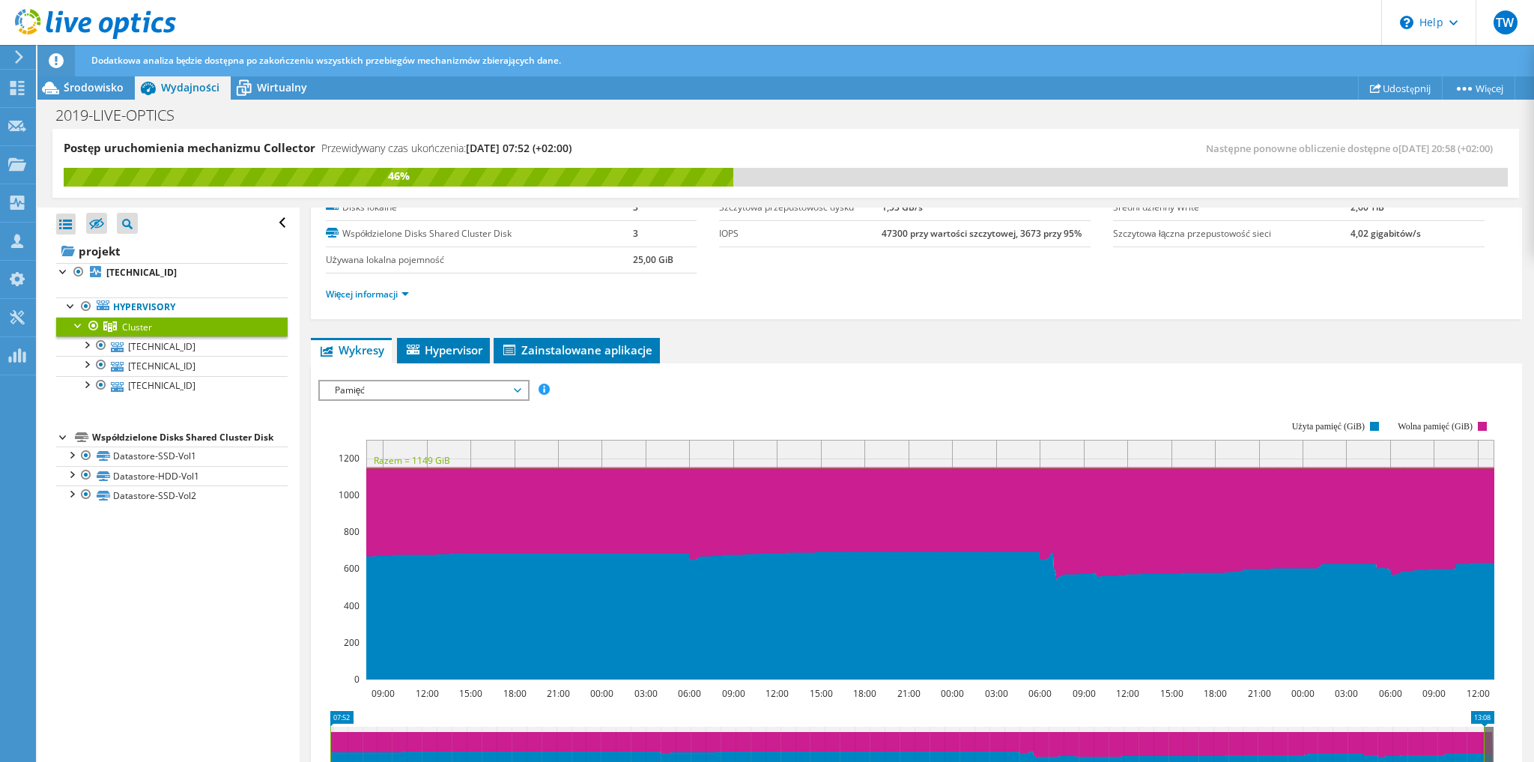
scroll to position [24, 0]
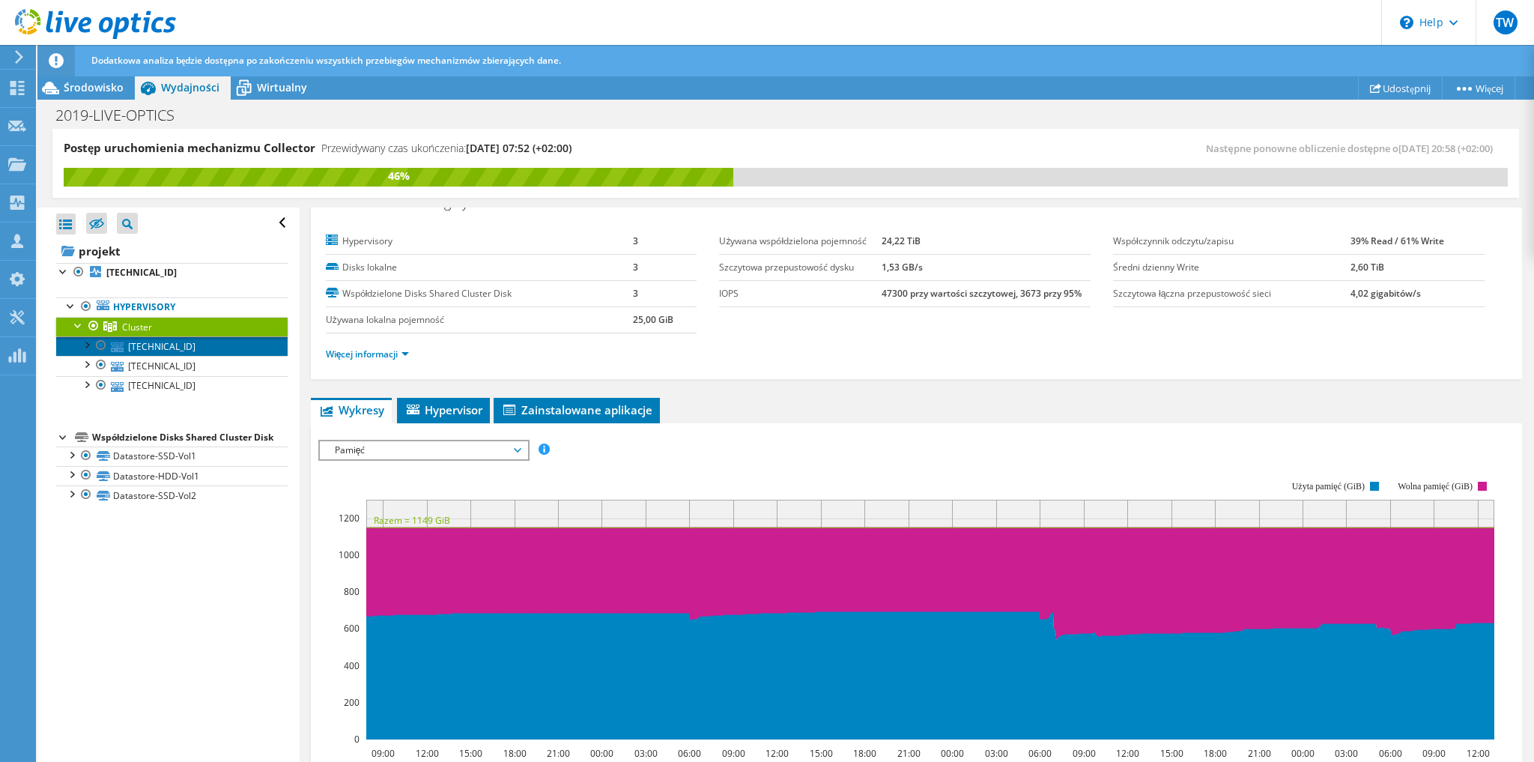
click at [180, 351] on link "[TECHNICAL_ID]" at bounding box center [172, 345] width 232 height 19
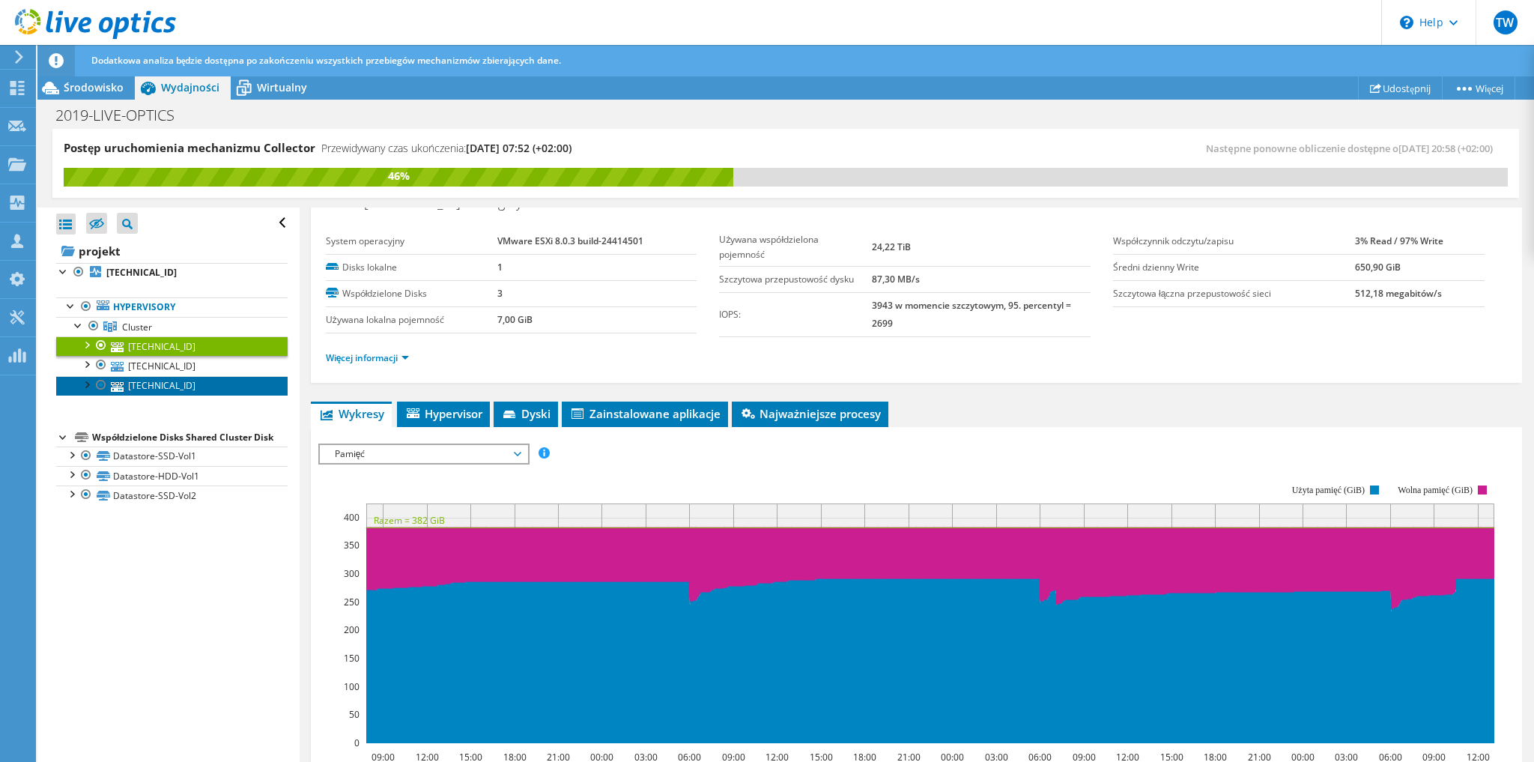
click at [182, 384] on link "[TECHNICAL_ID]" at bounding box center [172, 385] width 232 height 19
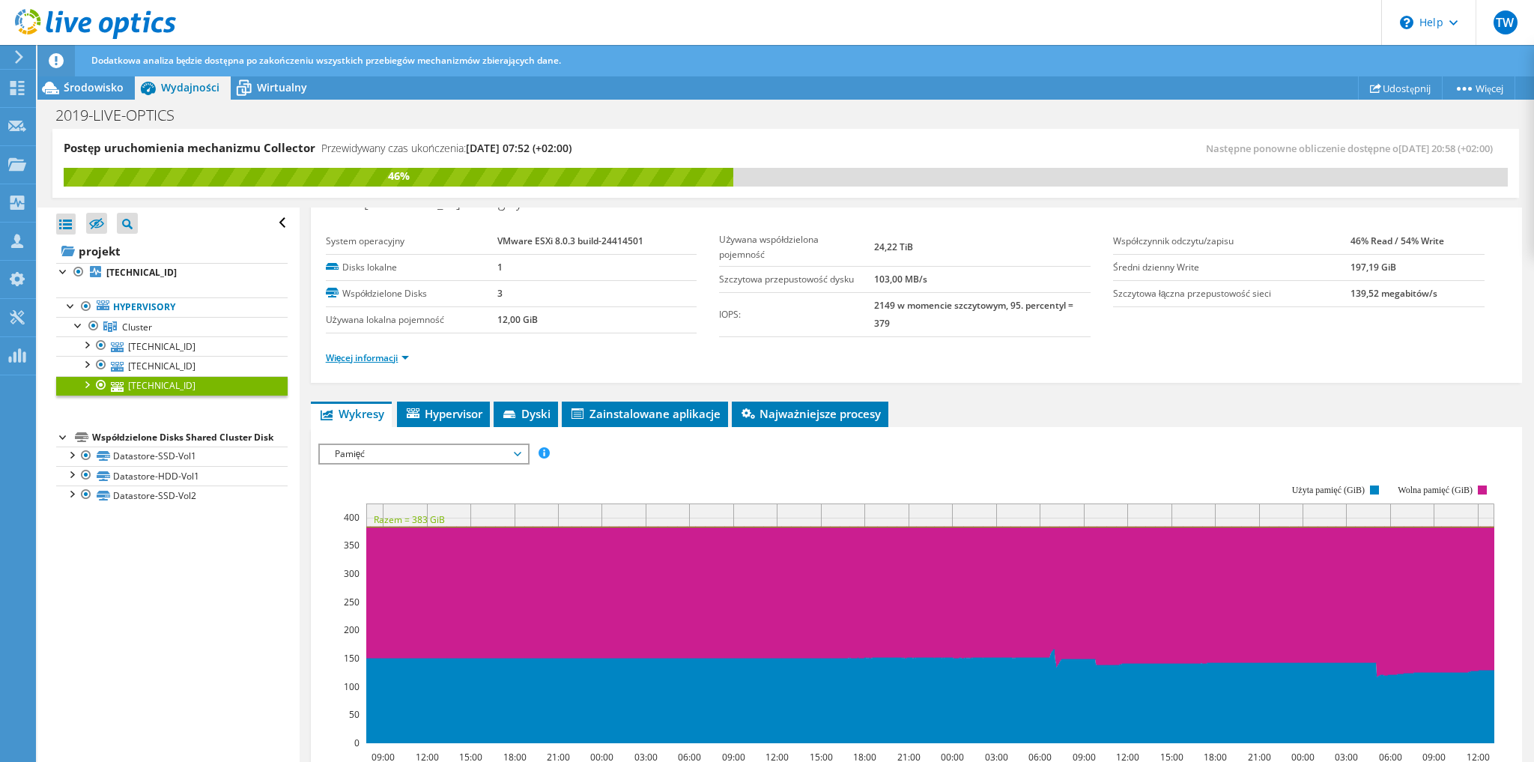
click at [342, 356] on link "Więcej informacji" at bounding box center [368, 357] width 84 height 13
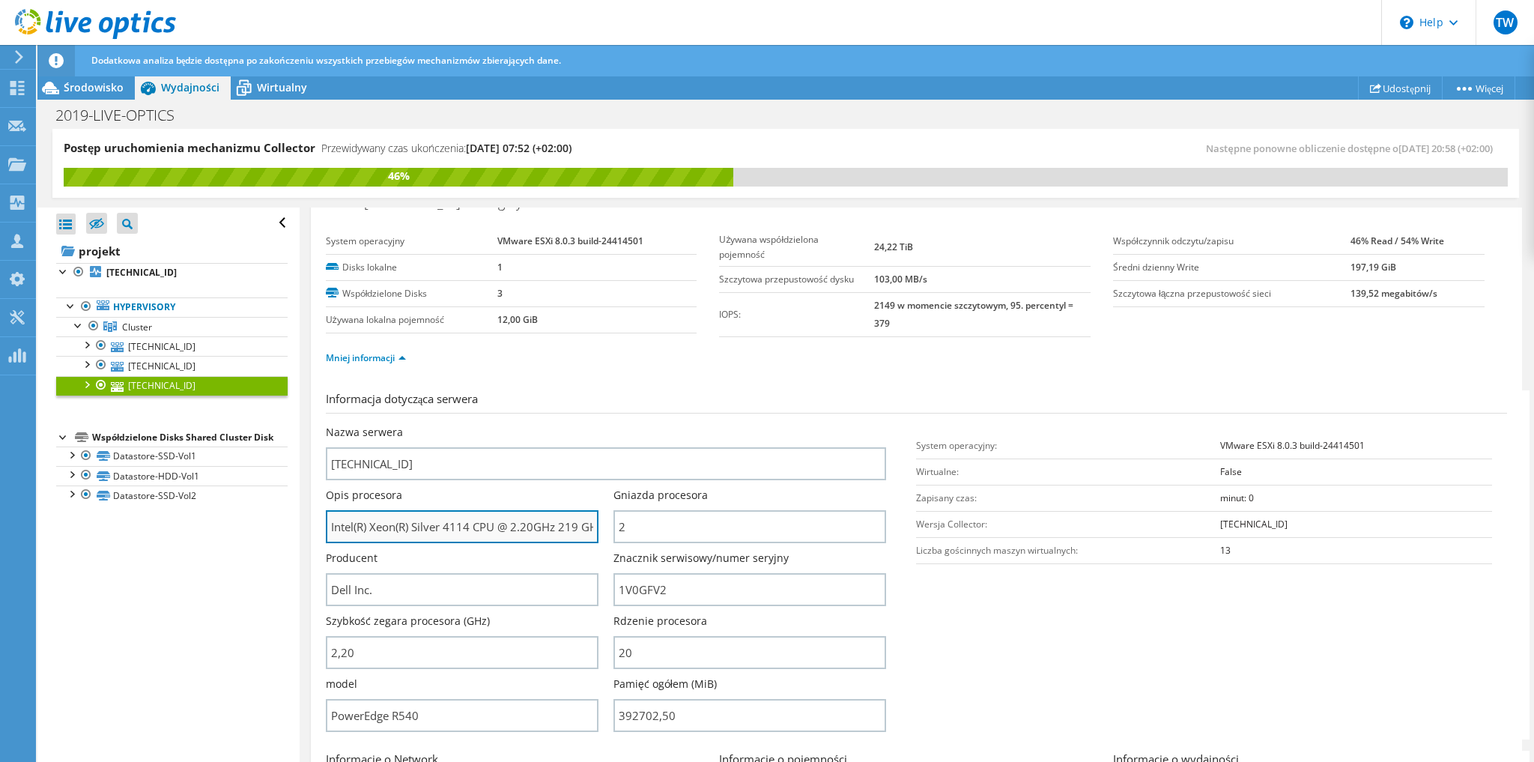
scroll to position [0, 11]
drag, startPoint x: 452, startPoint y: 531, endPoint x: 602, endPoint y: 527, distance: 149.9
click at [602, 527] on div "Opis procesora Intel(R) Xeon(R) Silver 4114 CPU @ 2.20GHz 219 GHz" at bounding box center [470, 515] width 288 height 55
